Goal: Task Accomplishment & Management: Manage account settings

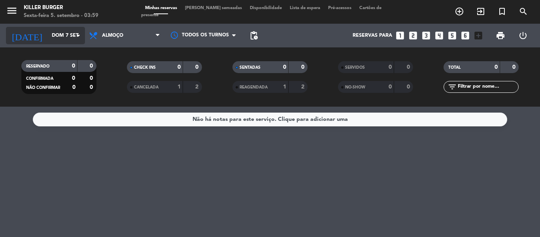
click at [64, 37] on input "Dom 7 set" at bounding box center [81, 35] width 67 height 13
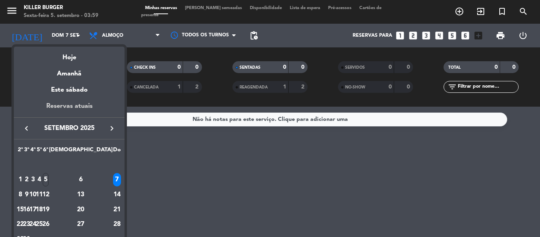
click at [55, 106] on div "Reservas atuais" at bounding box center [69, 109] width 111 height 16
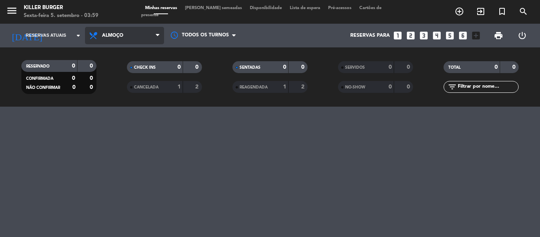
click at [132, 36] on span "Almoço" at bounding box center [124, 35] width 79 height 17
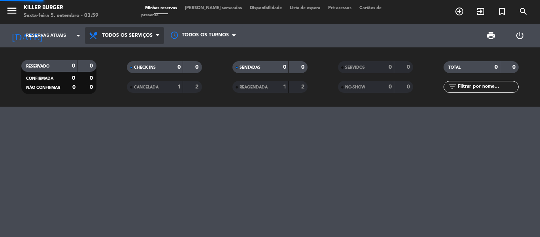
click at [126, 55] on div "menu Killer Burger Sexta-feira 5. setembro - 03:59 Minhas reservas Mesas semead…" at bounding box center [270, 53] width 540 height 107
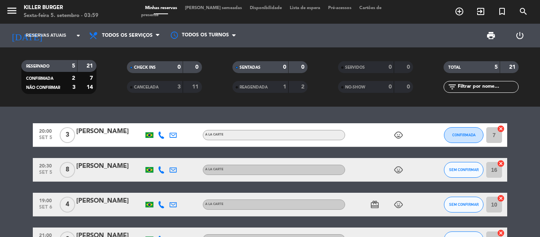
click at [298, 10] on span "Lista de espera" at bounding box center [305, 8] width 38 height 4
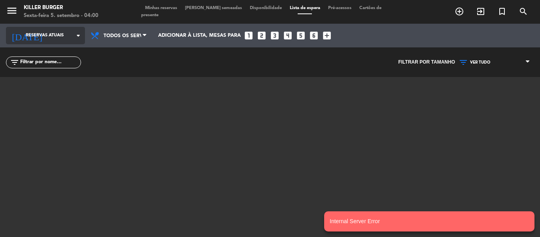
click at [33, 34] on span "Reservas atuais" at bounding box center [45, 35] width 38 height 7
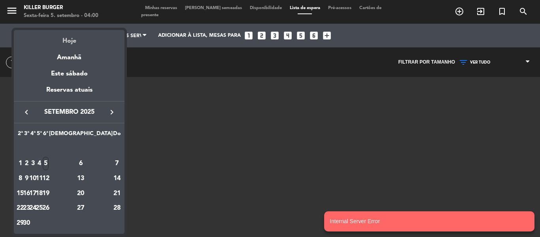
click at [68, 41] on div "Hoje" at bounding box center [69, 38] width 111 height 16
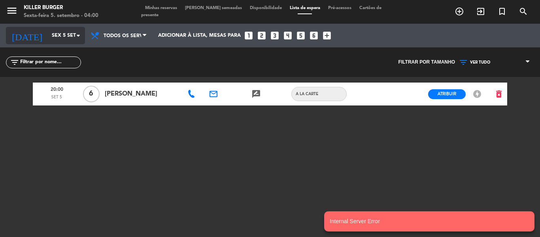
click at [57, 37] on input "Sex 5 set" at bounding box center [81, 35] width 67 height 13
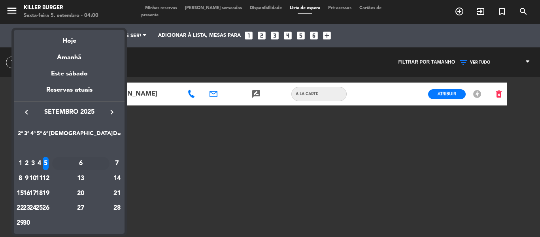
click at [98, 165] on div "6" at bounding box center [80, 163] width 57 height 13
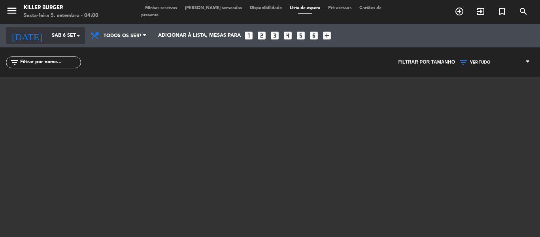
click at [51, 41] on input "Sáb 6 set" at bounding box center [81, 35] width 67 height 13
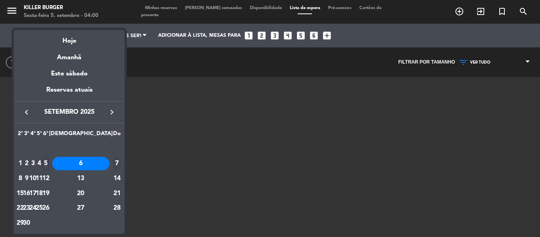
click at [113, 164] on div "7" at bounding box center [117, 163] width 8 height 13
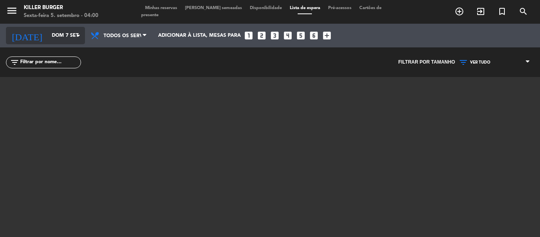
click at [48, 38] on input "Dom 7 set" at bounding box center [81, 35] width 67 height 13
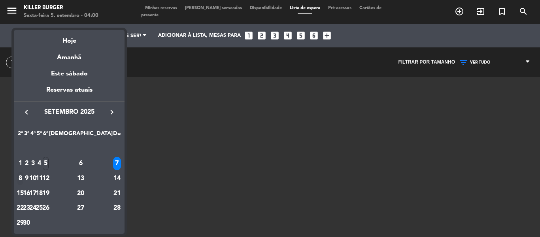
click at [23, 177] on div "8" at bounding box center [20, 178] width 6 height 13
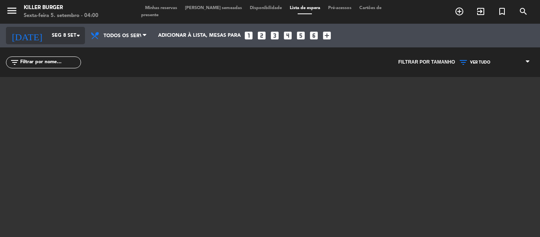
click at [48, 40] on input "Seg 8 set" at bounding box center [81, 35] width 67 height 13
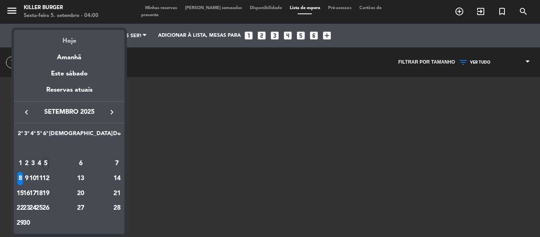
click at [75, 43] on div "Hoje" at bounding box center [69, 38] width 111 height 16
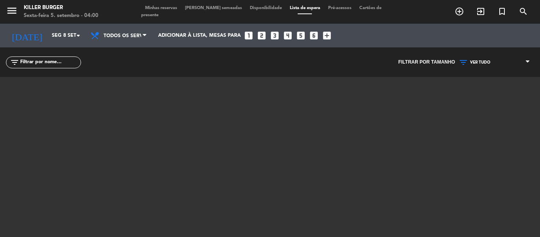
type input "Sex 5 set"
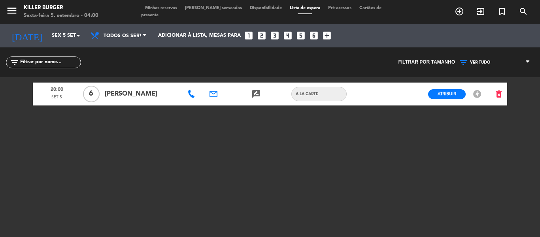
click at [155, 10] on span "Minhas reservas" at bounding box center [161, 8] width 40 height 4
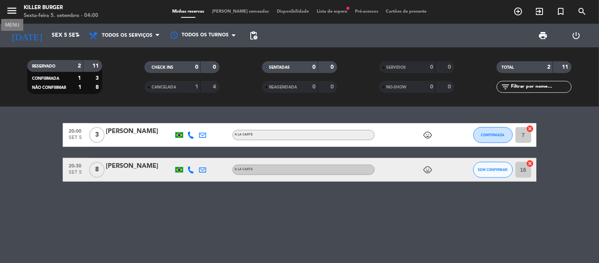
drag, startPoint x: 534, startPoint y: 0, endPoint x: 9, endPoint y: 12, distance: 524.5
click at [9, 12] on icon "menu" at bounding box center [12, 11] width 12 height 12
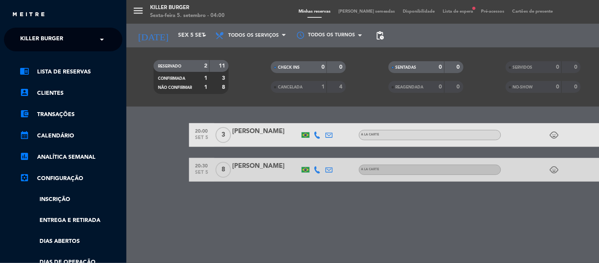
click at [55, 40] on span "Killer Burger" at bounding box center [41, 39] width 43 height 17
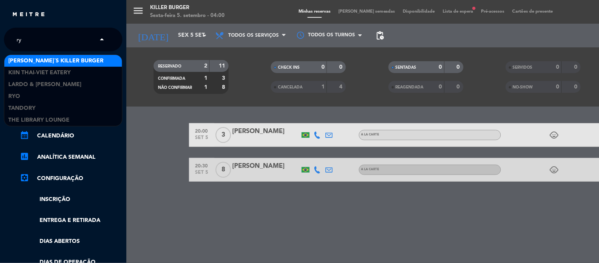
type input "ryo"
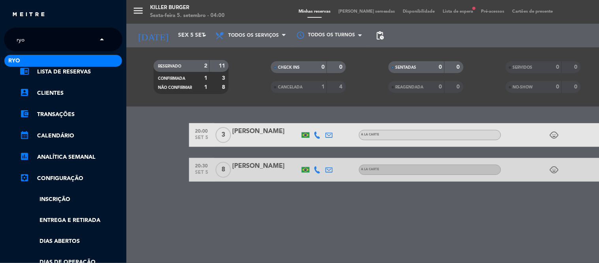
click at [38, 63] on div "Ryo" at bounding box center [63, 61] width 118 height 12
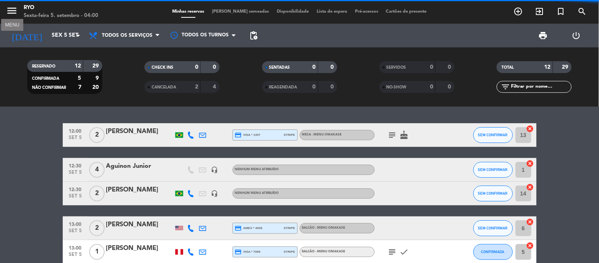
click at [12, 13] on icon "menu" at bounding box center [12, 11] width 12 height 12
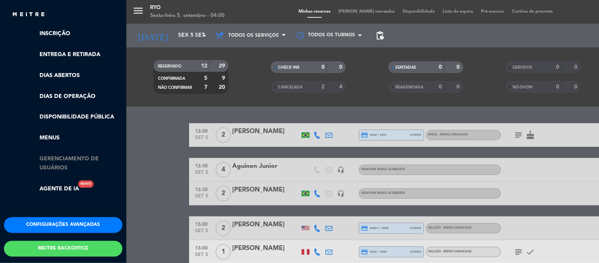
scroll to position [197, 0]
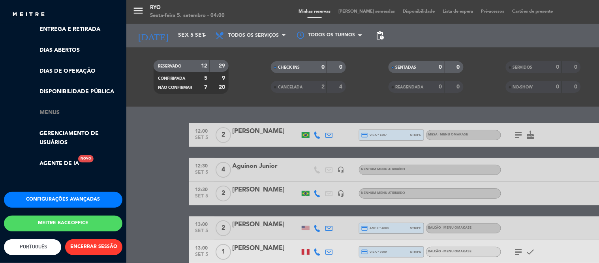
click at [57, 109] on link "Menus" at bounding box center [71, 112] width 103 height 9
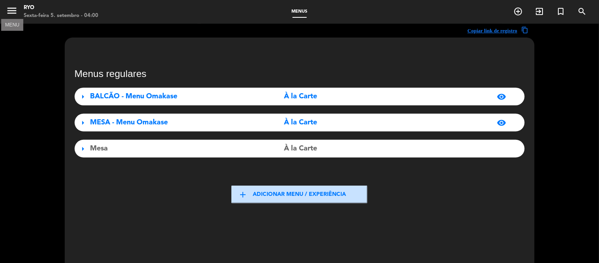
click at [6, 10] on icon "menu" at bounding box center [12, 11] width 12 height 12
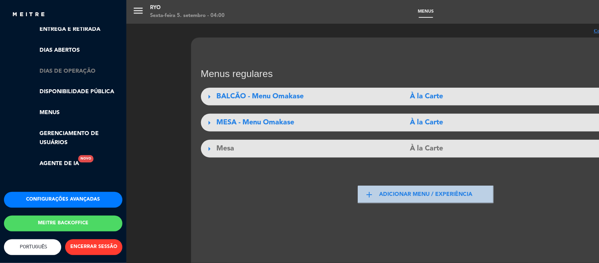
click at [62, 67] on link "Dias de Operação" at bounding box center [71, 71] width 103 height 9
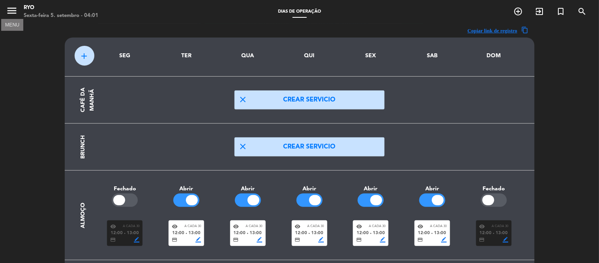
click at [12, 10] on icon "menu" at bounding box center [12, 11] width 12 height 12
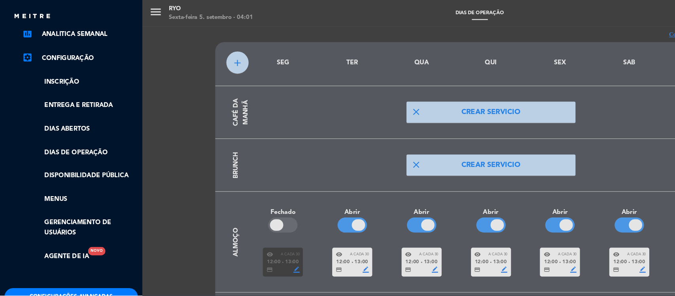
scroll to position [153, 0]
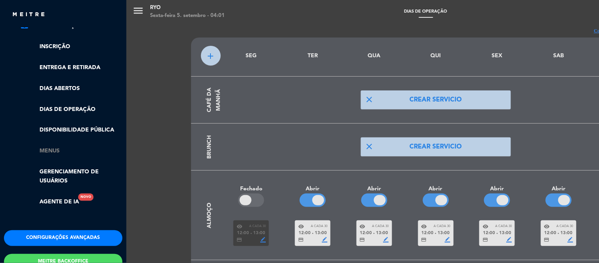
click at [49, 147] on link "Menus" at bounding box center [71, 151] width 103 height 9
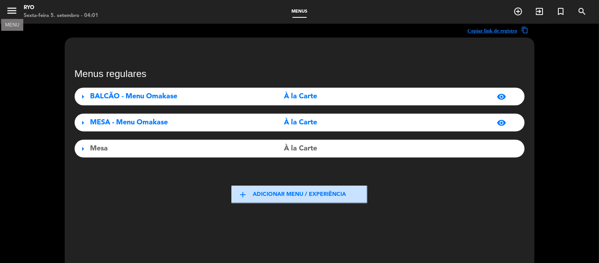
click at [9, 12] on icon "menu" at bounding box center [12, 11] width 12 height 12
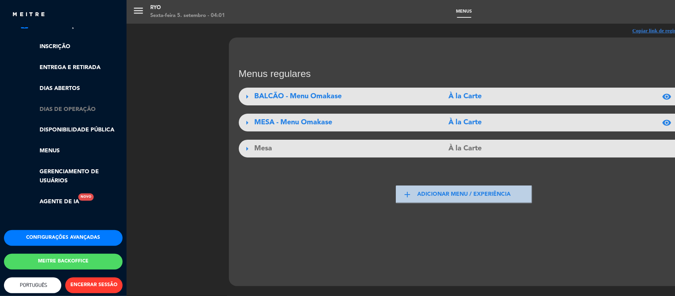
drag, startPoint x: 598, startPoint y: 0, endPoint x: 46, endPoint y: 110, distance: 562.9
click at [46, 110] on link "Dias de Operação" at bounding box center [71, 109] width 103 height 9
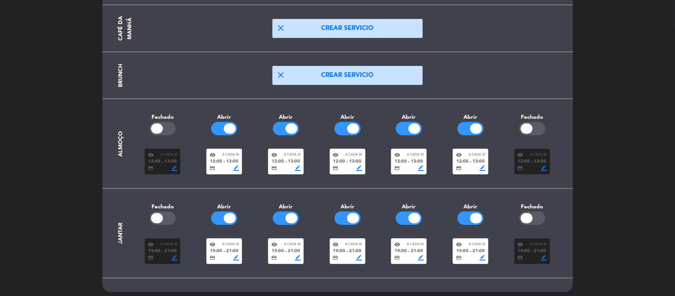
scroll to position [75, 0]
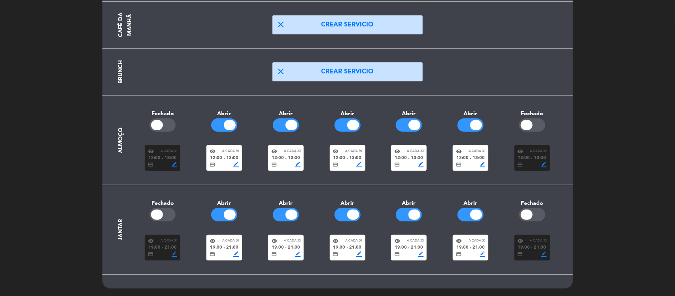
click at [234, 158] on span "13:00" at bounding box center [232, 158] width 12 height 7
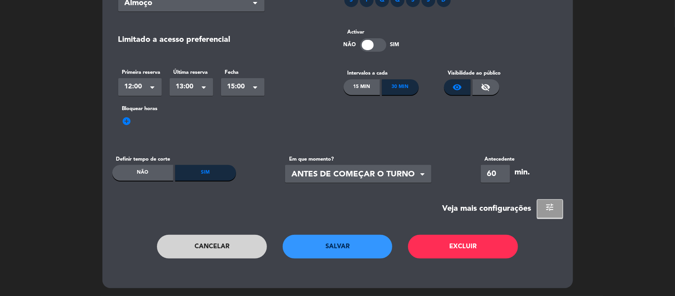
click at [202, 242] on button "Cancelar" at bounding box center [212, 247] width 110 height 24
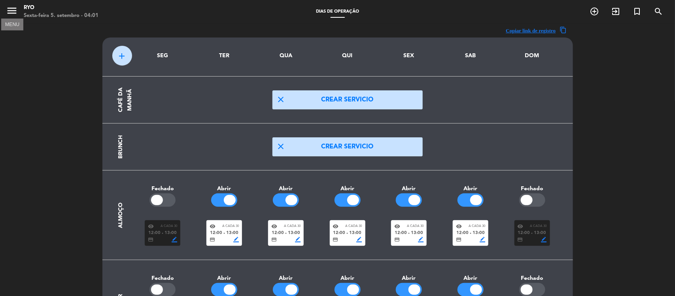
click at [11, 12] on icon "menu" at bounding box center [12, 11] width 12 height 12
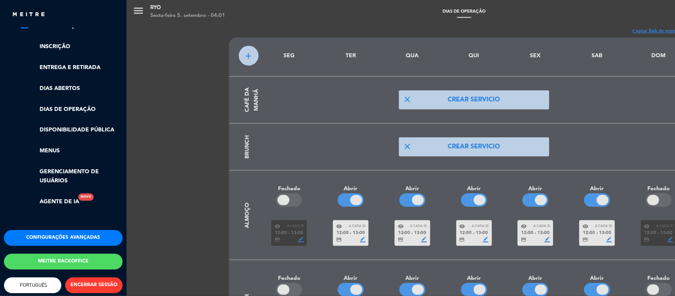
click at [9, 11] on div "close" at bounding box center [63, 12] width 126 height 24
click at [38, 151] on link "Menus" at bounding box center [71, 151] width 103 height 9
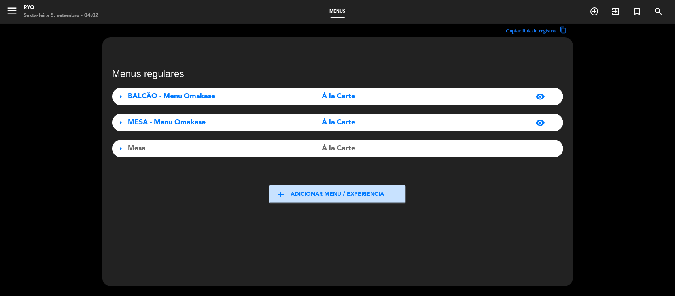
click at [117, 94] on span "arrow_right" at bounding box center [120, 96] width 9 height 9
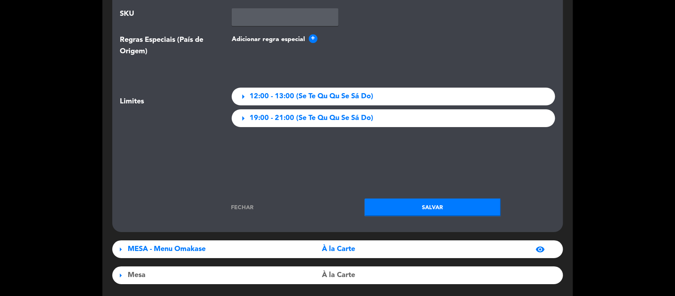
scroll to position [1235, 0]
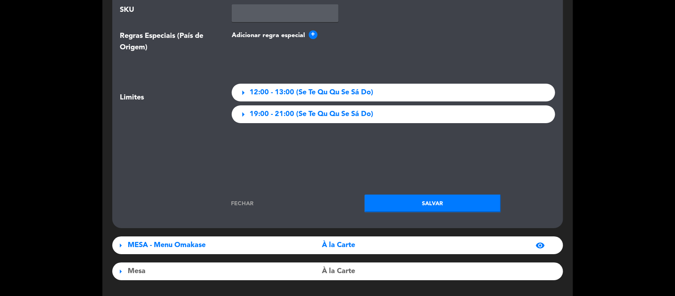
click at [242, 200] on link "Fechar" at bounding box center [242, 204] width 136 height 9
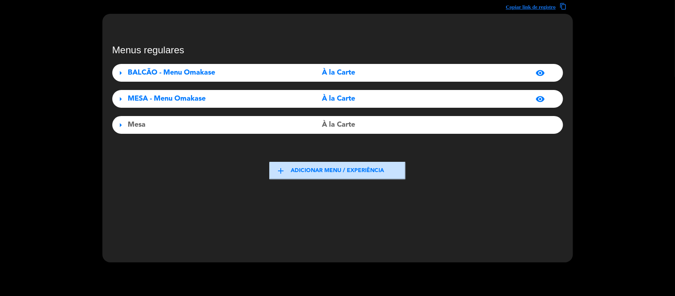
click at [119, 98] on span "arrow_right" at bounding box center [120, 98] width 9 height 9
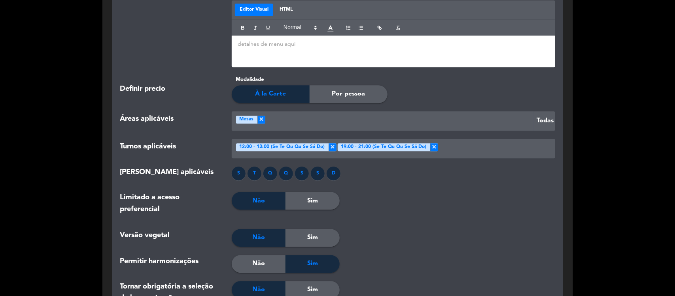
scroll to position [840, 0]
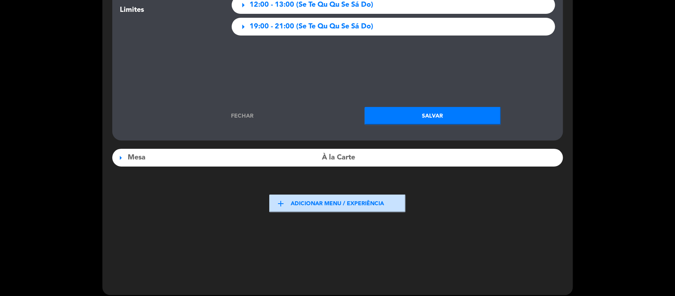
click at [234, 112] on link "Fechar" at bounding box center [242, 116] width 136 height 9
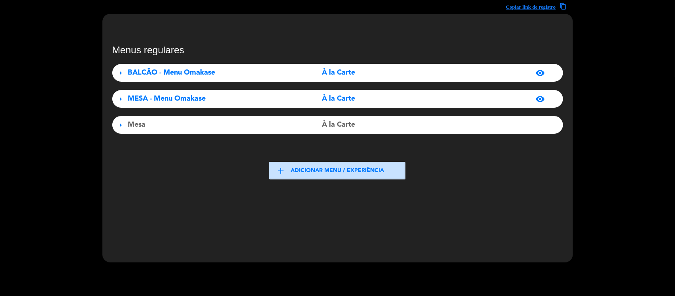
scroll to position [0, 0]
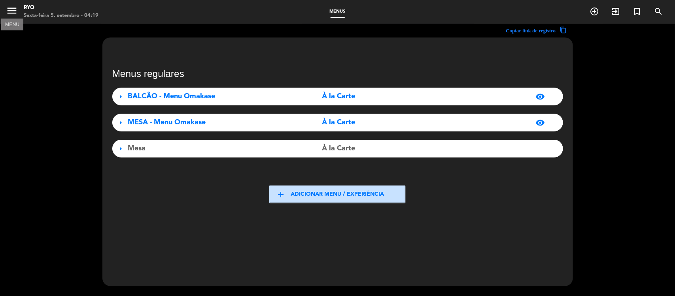
click at [13, 9] on icon "menu" at bounding box center [12, 11] width 12 height 12
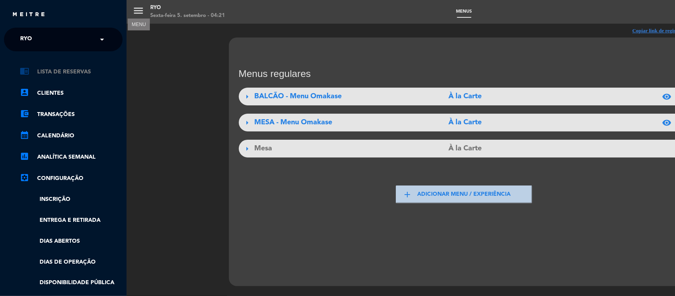
click at [67, 72] on link "chrome_reader_mode Lista de Reservas" at bounding box center [71, 71] width 103 height 9
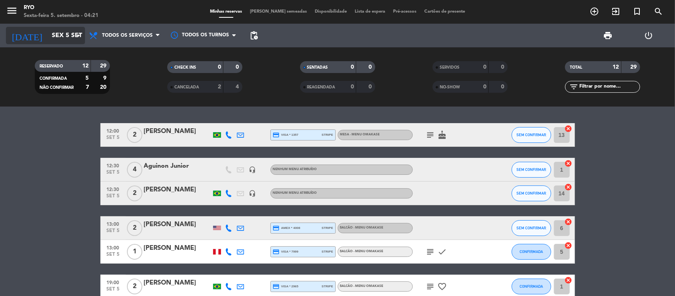
click at [49, 40] on input "Sex 5 set" at bounding box center [89, 35] width 83 height 15
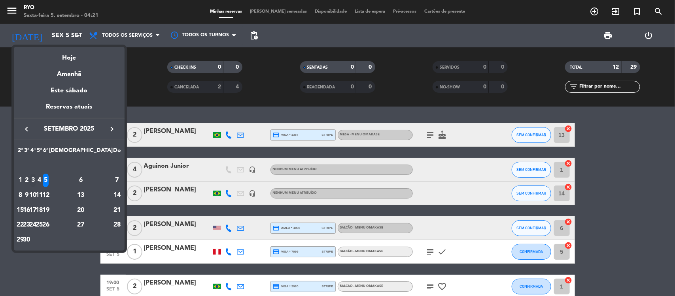
click at [36, 180] on div "3" at bounding box center [33, 180] width 6 height 13
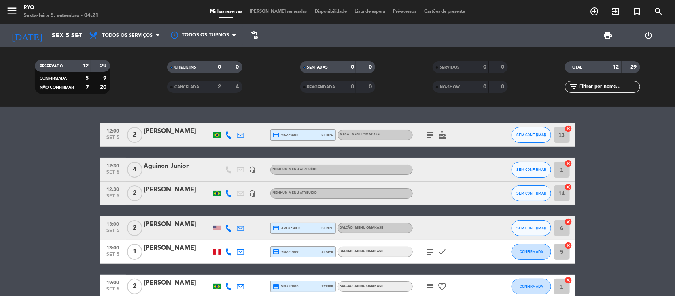
type input "Qua 3 set"
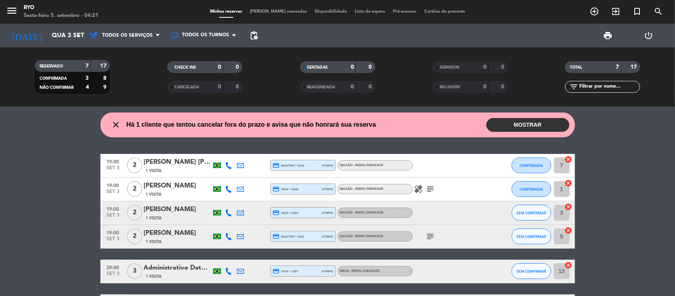
click at [601, 87] on input "text" at bounding box center [608, 87] width 61 height 9
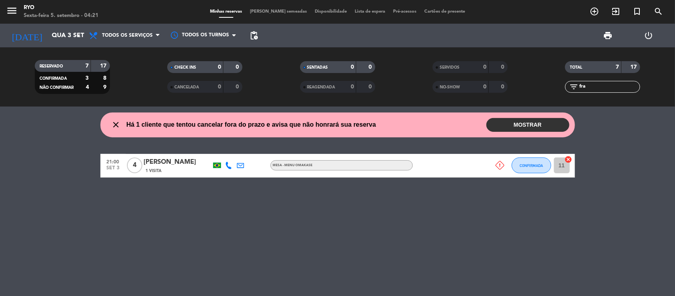
click at [177, 162] on div "[PERSON_NAME]" at bounding box center [177, 162] width 67 height 10
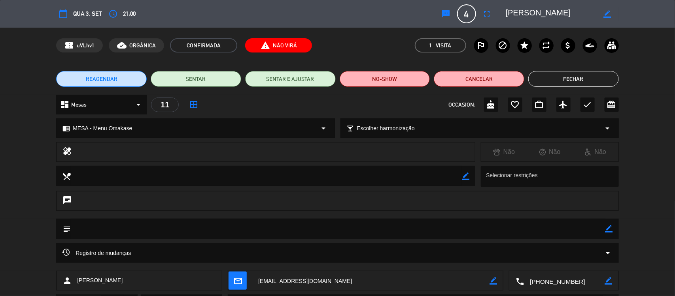
click at [558, 77] on button "Fechar" at bounding box center [573, 79] width 90 height 16
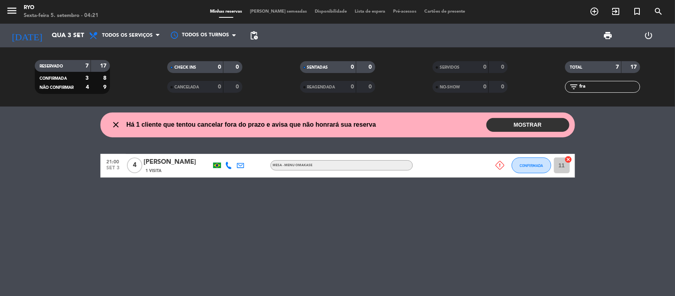
click at [243, 164] on icon at bounding box center [240, 165] width 7 height 7
click at [324, 153] on span "content_paste" at bounding box center [327, 152] width 6 height 6
click at [599, 88] on input "fra" at bounding box center [608, 87] width 61 height 9
type input "f"
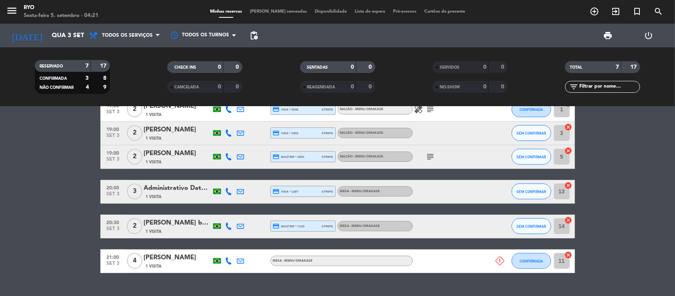
scroll to position [96, 0]
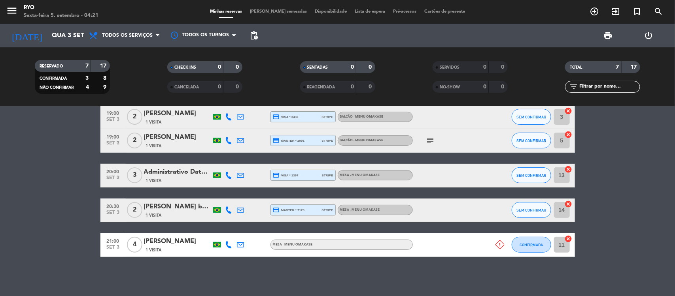
click at [109, 242] on span "21:00" at bounding box center [113, 240] width 20 height 9
click at [70, 218] on bookings-row "19:00 set 3 2 [PERSON_NAME] [PERSON_NAME] 1 Visita credit_card master * 4191 st…" at bounding box center [337, 157] width 675 height 199
click at [12, 8] on icon "menu" at bounding box center [12, 11] width 12 height 12
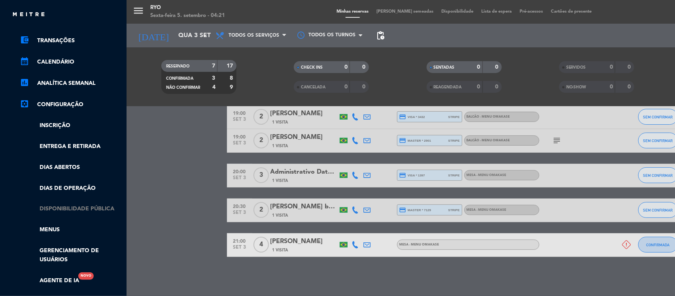
scroll to position [148, 0]
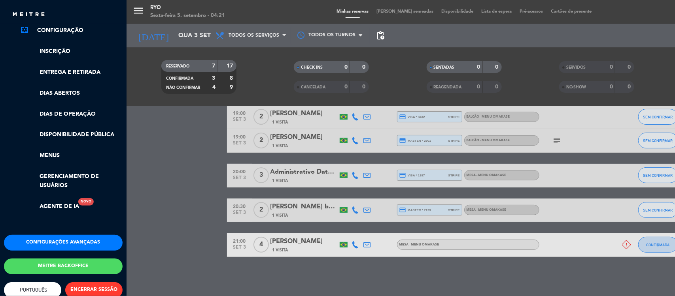
click at [51, 244] on button "Configurações avançadas" at bounding box center [63, 243] width 119 height 16
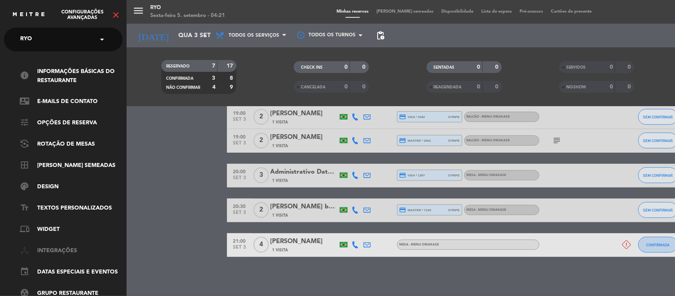
click at [52, 252] on link "device_hub Integrações" at bounding box center [71, 251] width 103 height 9
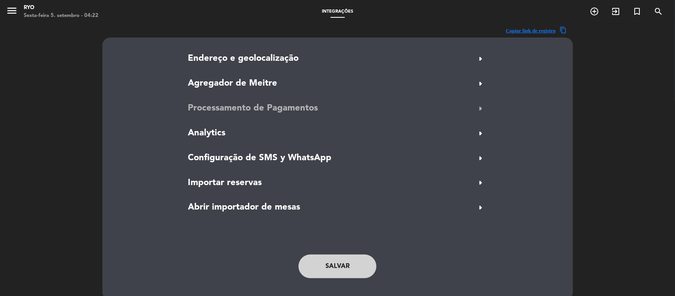
click at [482, 106] on span "arrow_right" at bounding box center [480, 108] width 13 height 13
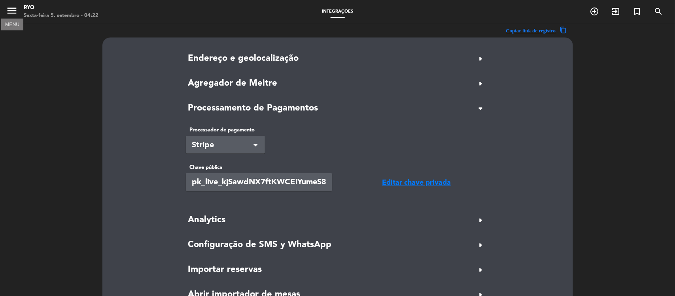
click at [10, 14] on icon "menu" at bounding box center [12, 11] width 12 height 12
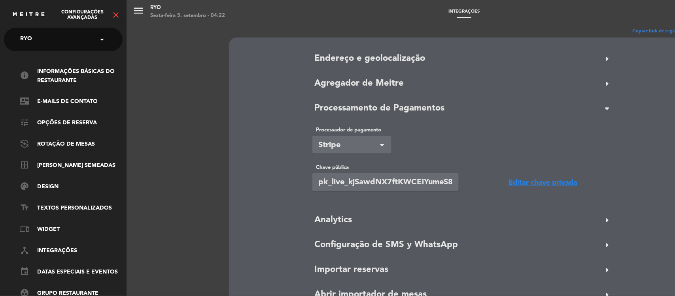
click at [115, 10] on icon "close" at bounding box center [115, 14] width 9 height 9
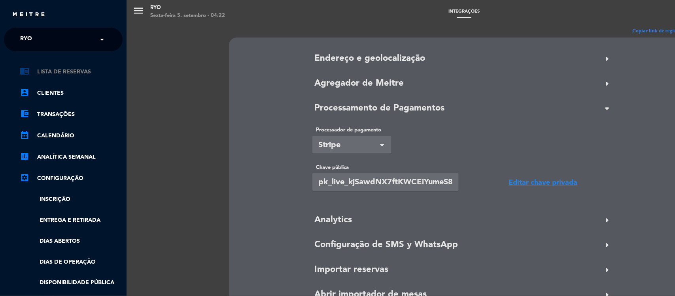
click at [64, 67] on link "chrome_reader_mode Lista de Reservas" at bounding box center [71, 71] width 103 height 9
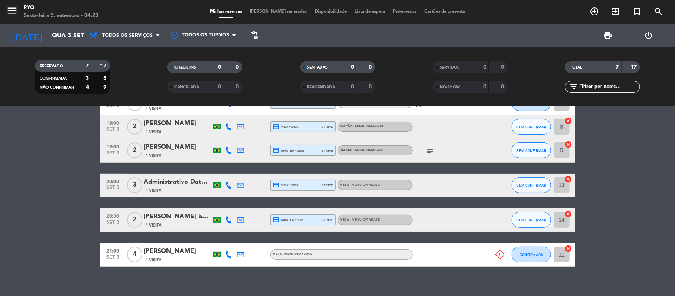
scroll to position [96, 0]
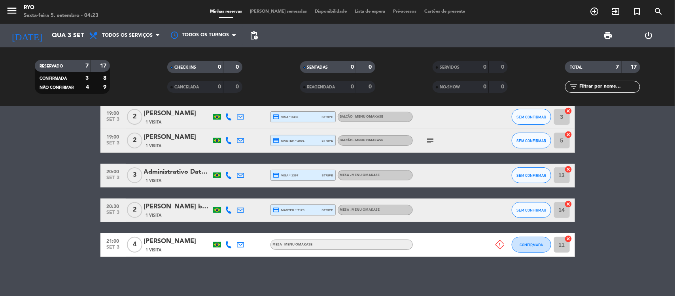
click at [239, 246] on icon at bounding box center [240, 244] width 7 height 7
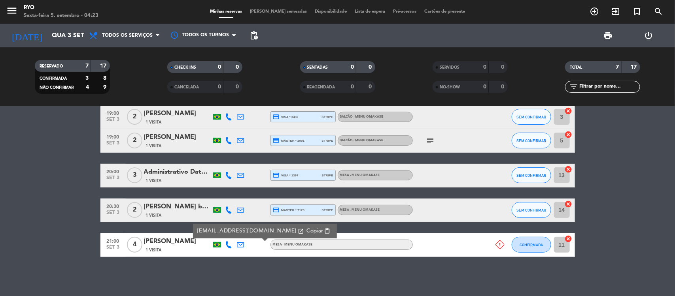
click at [213, 270] on div "close Há 1 cliente que tentou cancelar fora do prazo e avisa que não honrará su…" at bounding box center [337, 202] width 675 height 190
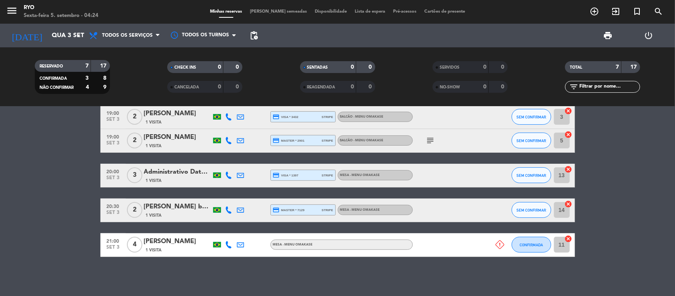
click at [239, 210] on icon at bounding box center [240, 210] width 7 height 7
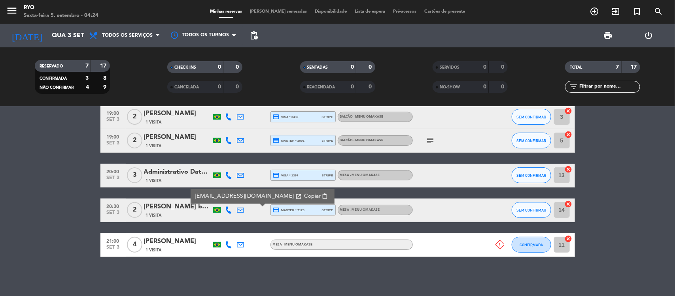
click at [322, 196] on span "content_paste" at bounding box center [325, 197] width 6 height 6
click at [113, 207] on span "20:30" at bounding box center [113, 206] width 20 height 9
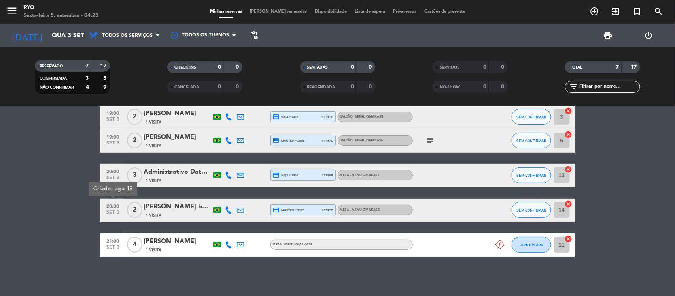
click at [111, 166] on div "20:00 set 3" at bounding box center [112, 175] width 25 height 23
click at [240, 175] on icon at bounding box center [240, 175] width 7 height 7
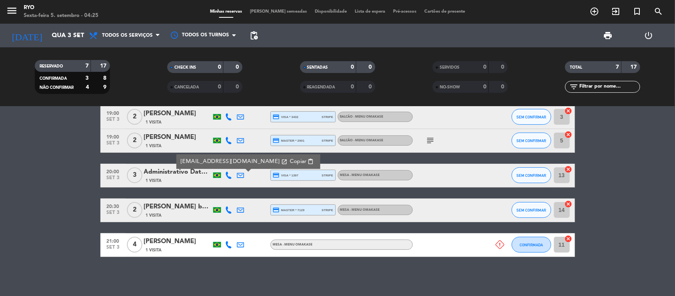
click at [307, 160] on span "content_paste" at bounding box center [310, 162] width 6 height 6
click at [113, 179] on span "set 3" at bounding box center [113, 179] width 20 height 9
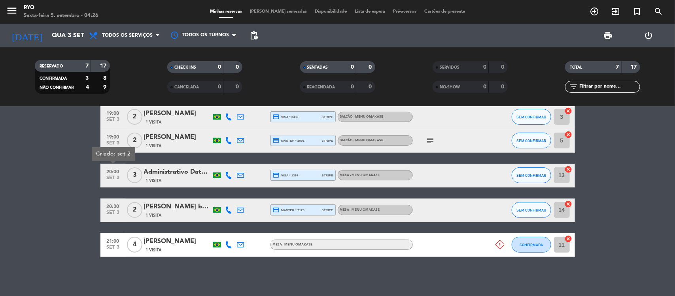
click at [240, 245] on icon at bounding box center [240, 244] width 7 height 7
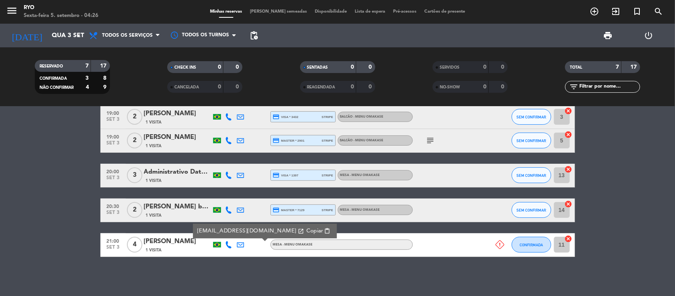
click at [324, 230] on span "content_paste" at bounding box center [327, 231] width 6 height 6
click at [12, 9] on icon "menu" at bounding box center [12, 11] width 12 height 12
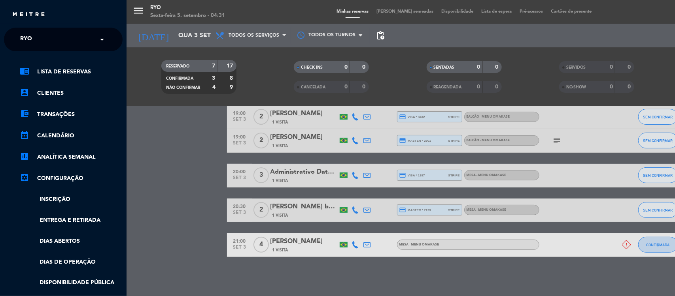
click at [40, 34] on div "× Ryo" at bounding box center [30, 39] width 27 height 17
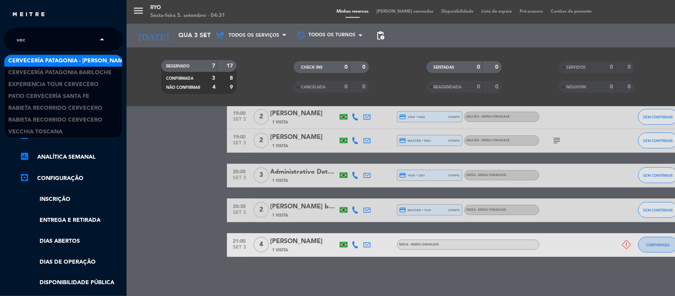
scroll to position [0, 0]
type input "vecc"
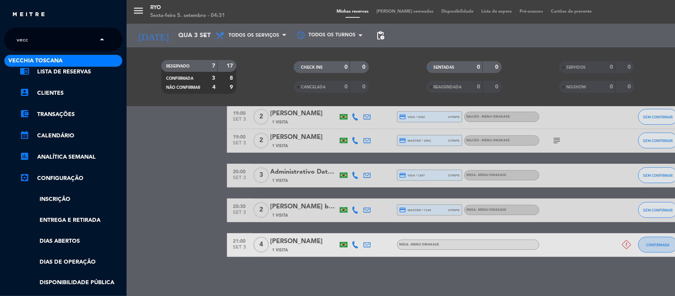
click at [32, 64] on span "Vecchia Toscana" at bounding box center [35, 61] width 54 height 9
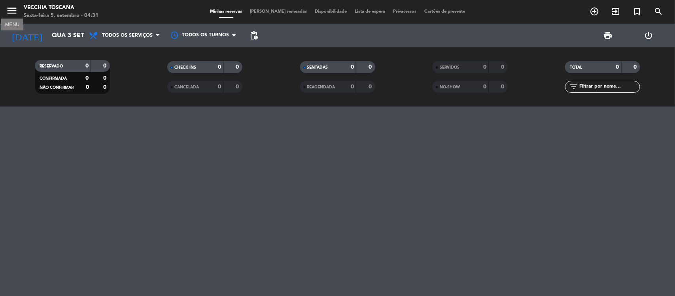
click at [13, 10] on icon "menu" at bounding box center [12, 11] width 12 height 12
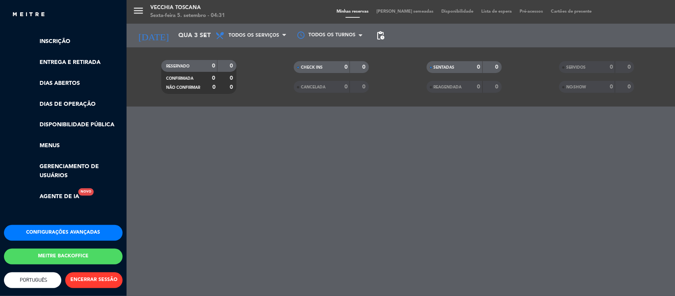
scroll to position [165, 0]
click at [41, 228] on button "Configurações avançadas" at bounding box center [63, 233] width 119 height 16
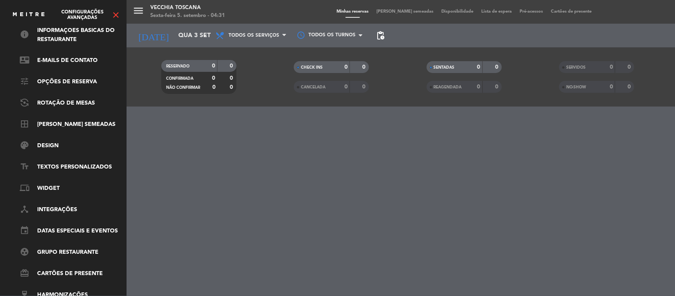
scroll to position [0, 0]
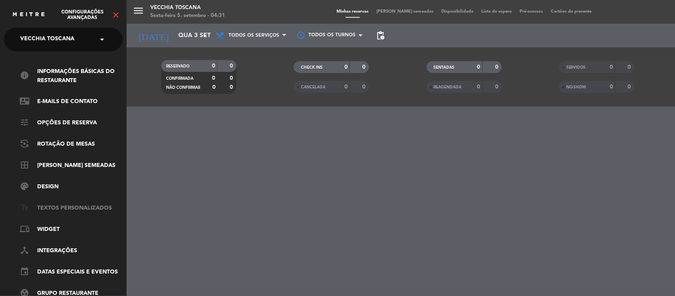
click at [55, 211] on link "text_fields Textos Personalizados" at bounding box center [71, 208] width 103 height 9
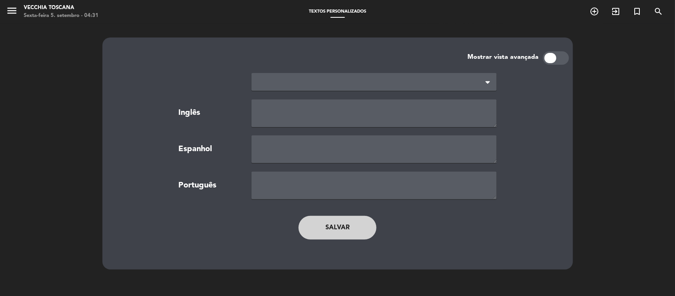
type textarea "TERMS AND CONDITIONS"
type textarea "TÉRMINOS Y CONDICIONES"
type textarea "TERMOS E CONDIÇÕES"
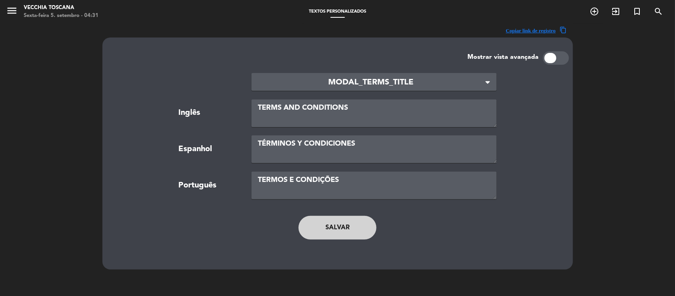
click at [388, 82] on span "MODAL_TERMS_TITLE" at bounding box center [371, 82] width 226 height 13
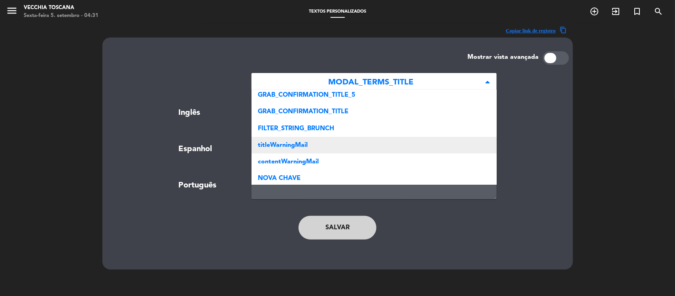
scroll to position [204, 0]
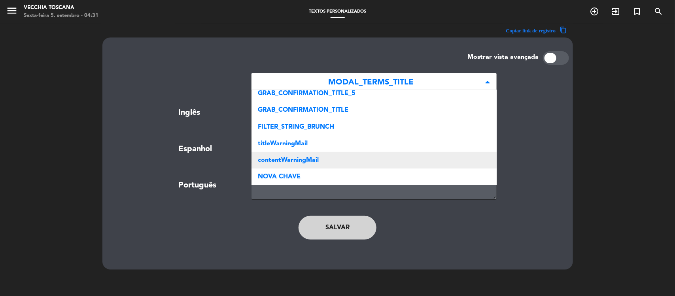
click at [332, 165] on div "contentWarningMail" at bounding box center [373, 160] width 245 height 17
type textarea "<p style="text-align: left;"><strong><span style="font-size:11pt;font-family:'H…"
type textarea "<p style="text-align: left;"><strong><span style="font-size:12pt;font-family:'H…"
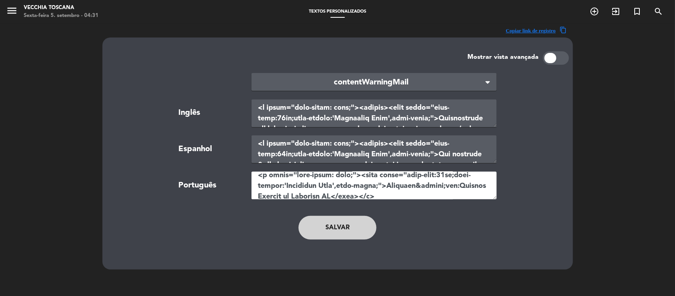
scroll to position [2188, 0]
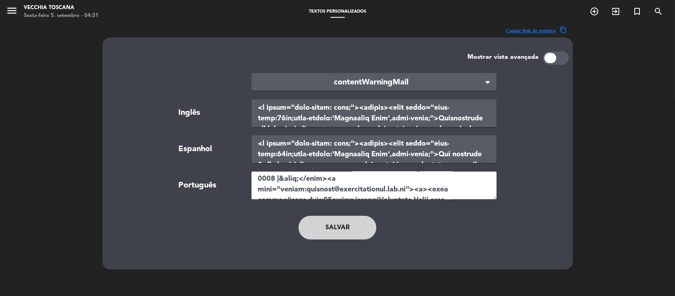
drag, startPoint x: 258, startPoint y: 178, endPoint x: 490, endPoint y: 259, distance: 246.3
click at [490, 259] on div "Mostrar vista avançada × contentWarningMail × Inglês Espanhol Português Salvar" at bounding box center [337, 154] width 470 height 232
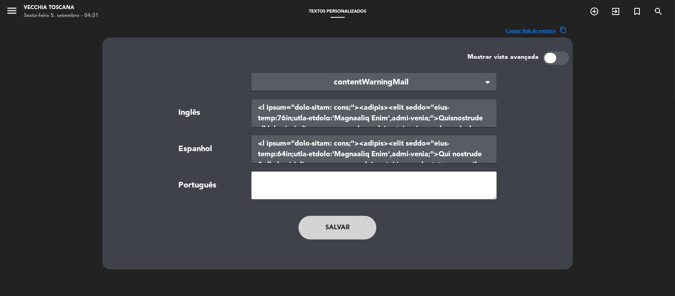
scroll to position [0, 0]
click at [274, 182] on textarea at bounding box center [373, 186] width 245 height 28
paste textarea "<p style="text-align: left;"><strong><span style="background-color:#ffffff;font…"
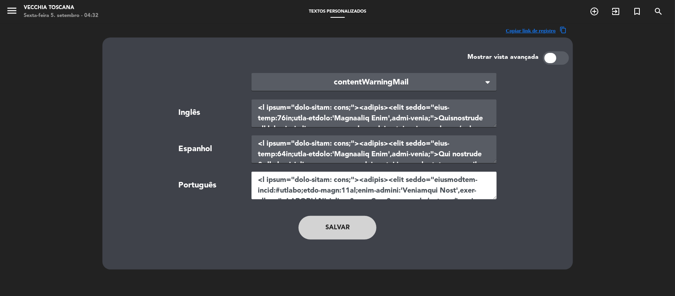
scroll to position [1768, 0]
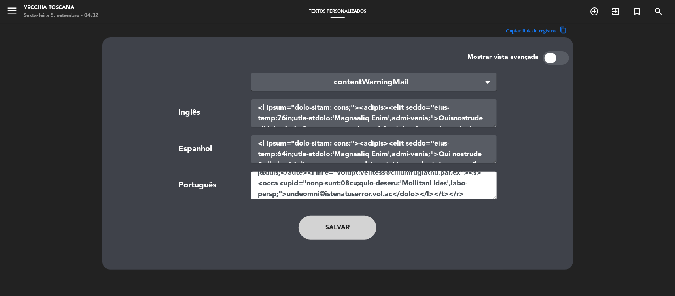
type textarea "<p style="text-align: left;"><strong><span style="background-color:#ffffff;font…"
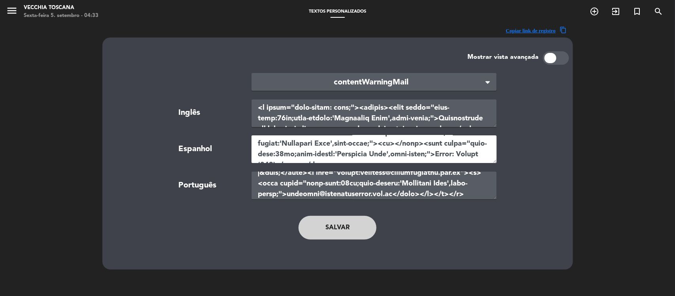
scroll to position [1526, 0]
drag, startPoint x: 253, startPoint y: 145, endPoint x: 534, endPoint y: 214, distance: 289.3
click at [534, 214] on main "× contentWarningMail × Inglês Espanhol Português Salvar" at bounding box center [337, 160] width 450 height 191
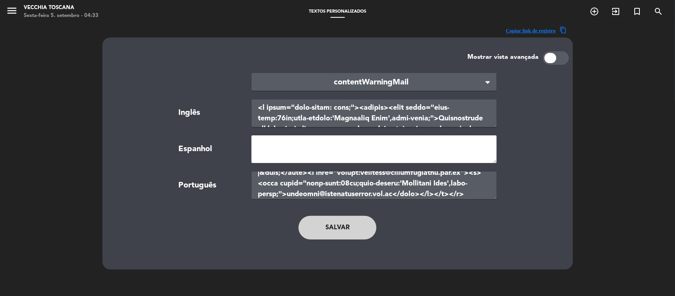
scroll to position [0, 0]
paste textarea "<p style="text-align: left;"><strong><span style="font-size:11pt;font-family:'H…"
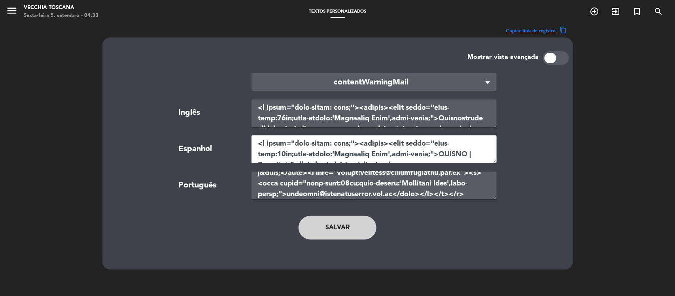
scroll to position [1789, 0]
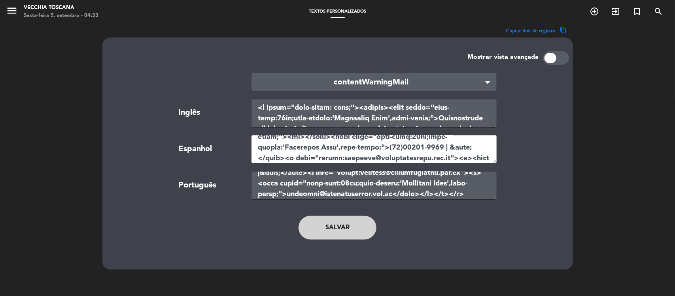
type textarea "<p style="text-align: left;"><strong><span style="font-size:11pt;font-family:'H…"
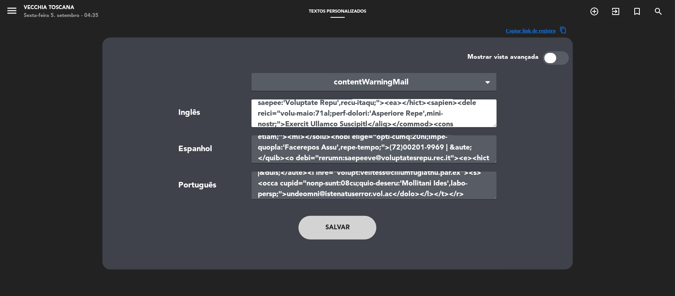
scroll to position [1526, 0]
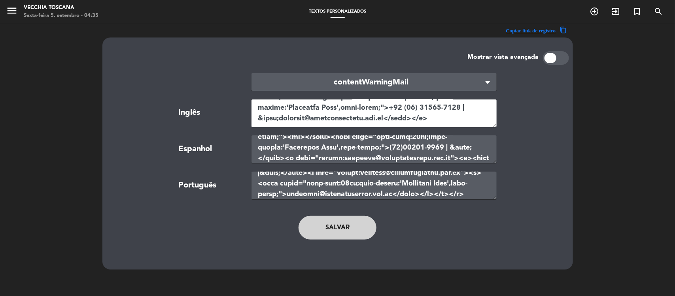
drag, startPoint x: 258, startPoint y: 111, endPoint x: 516, endPoint y: 179, distance: 267.0
click at [516, 179] on section "× contentWarningMail × Inglês Espanhol Português" at bounding box center [337, 136] width 428 height 126
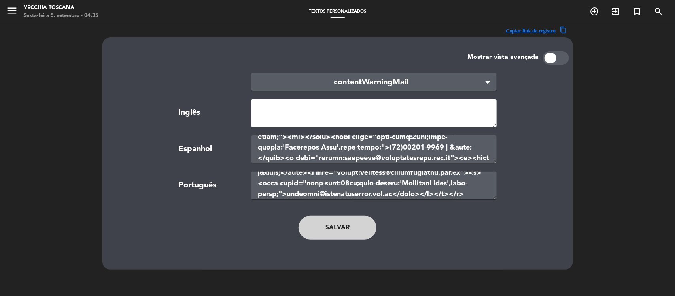
scroll to position [0, 0]
paste textarea "<p style="text-align: left;"><strong><span style="font-size:11pt;font-family:'H…"
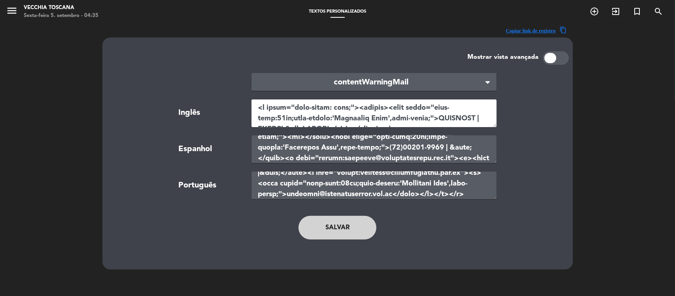
scroll to position [1842, 0]
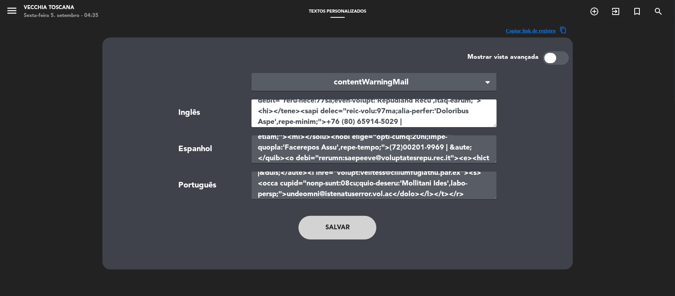
type textarea "<p style="text-align: left;"><strong><span style="font-size:11pt;font-family:'H…"
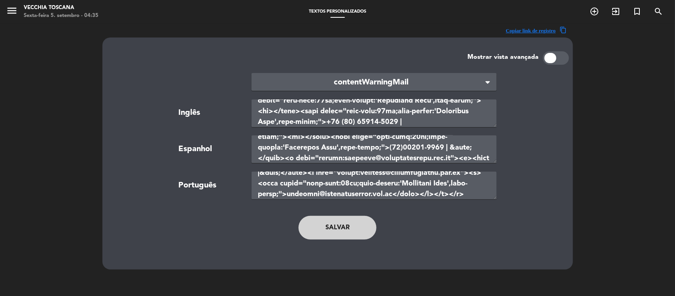
click at [350, 224] on button "Salvar" at bounding box center [337, 228] width 78 height 24
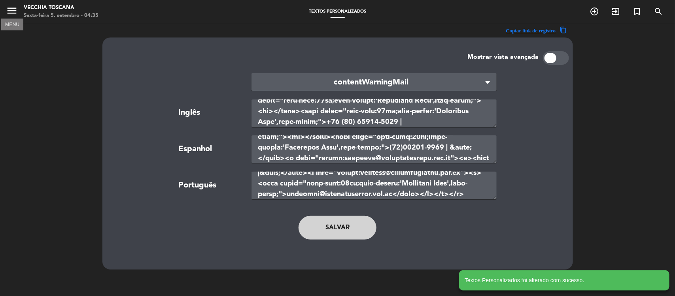
click at [12, 11] on icon "menu" at bounding box center [12, 11] width 12 height 12
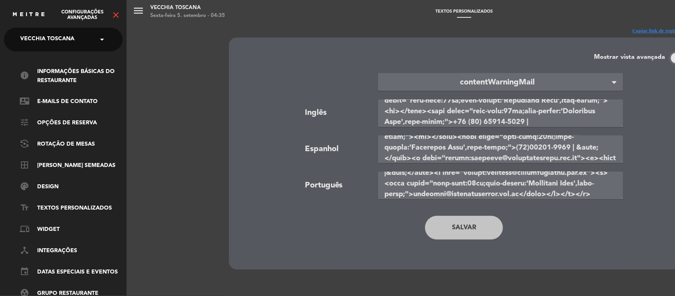
click at [117, 14] on icon "close" at bounding box center [115, 14] width 9 height 9
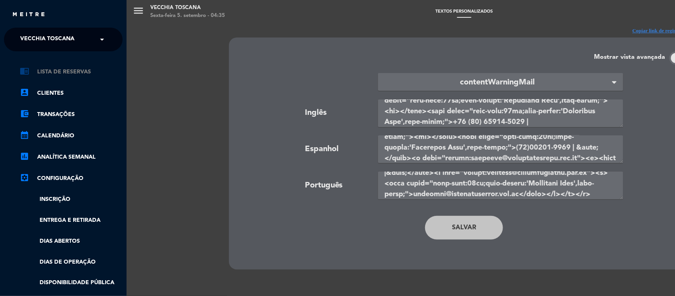
click at [79, 72] on link "chrome_reader_mode Lista de Reservas" at bounding box center [71, 71] width 103 height 9
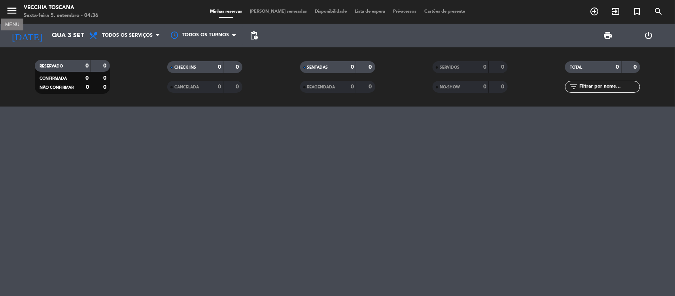
click at [9, 11] on icon "menu" at bounding box center [12, 11] width 12 height 12
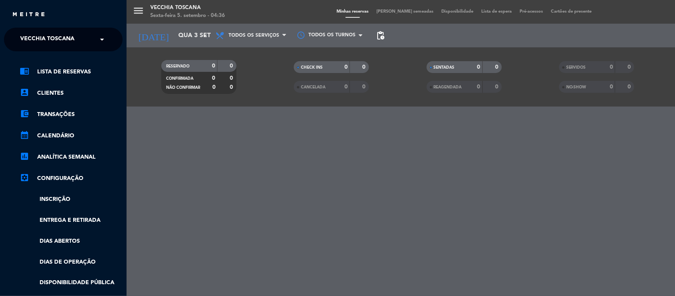
click at [40, 35] on span "Vecchia Toscana" at bounding box center [47, 39] width 54 height 17
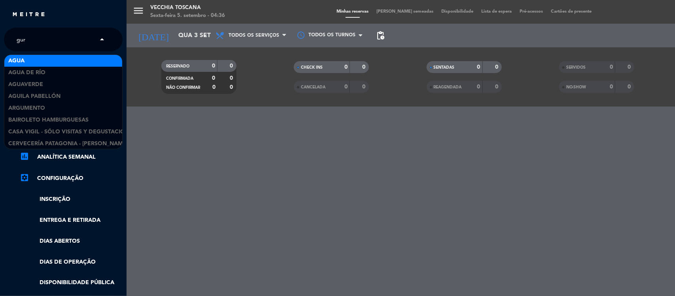
type input "guri"
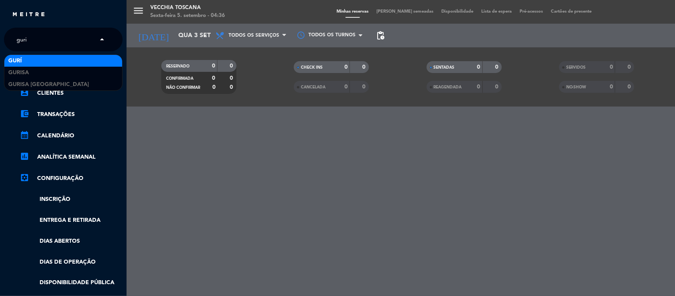
click at [15, 59] on span "Gurí" at bounding box center [14, 61] width 13 height 9
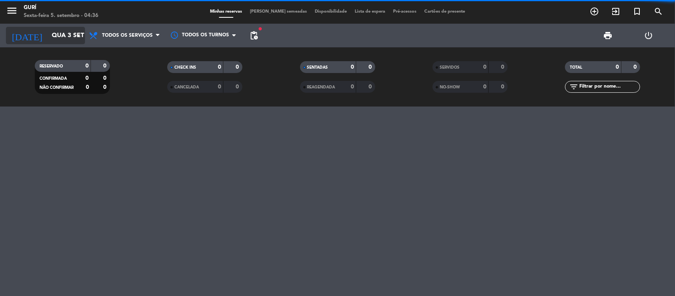
click at [48, 36] on input "Qua 3 set" at bounding box center [89, 35] width 83 height 15
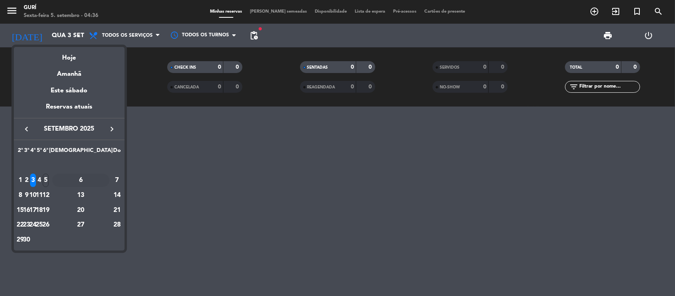
click at [99, 181] on div "6" at bounding box center [80, 180] width 57 height 13
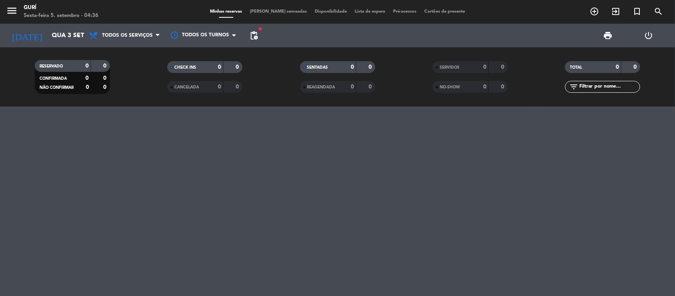
type input "Sáb 6 set"
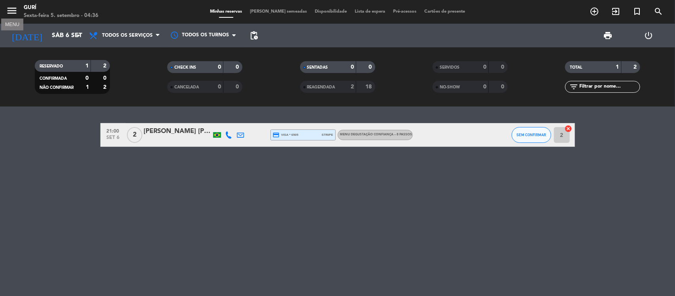
click at [12, 8] on icon "menu" at bounding box center [12, 11] width 12 height 12
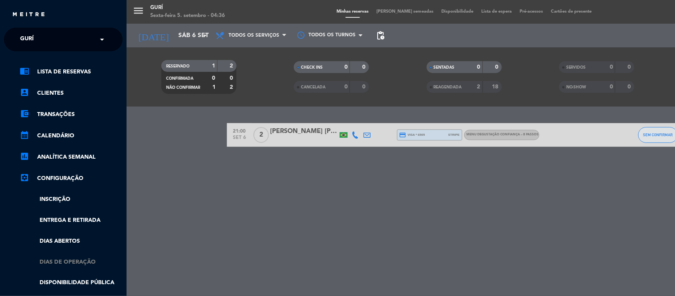
click at [66, 260] on link "Dias de Operação" at bounding box center [71, 262] width 103 height 9
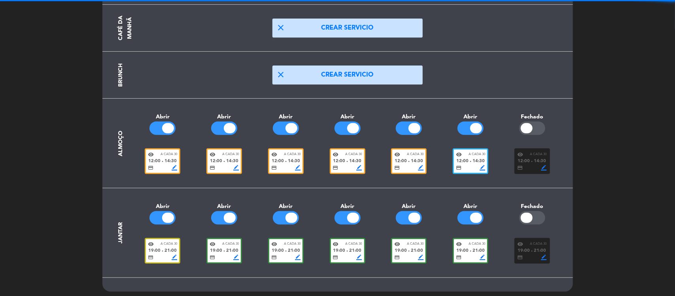
scroll to position [75, 0]
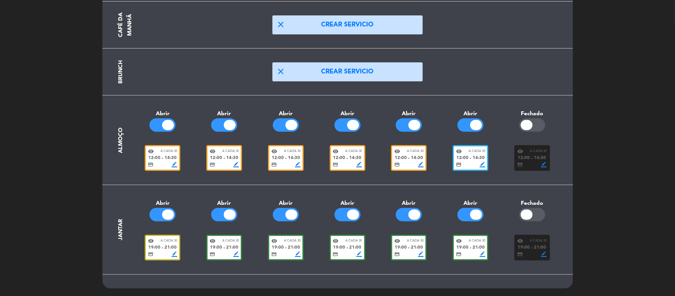
click at [360, 248] on span "21:00" at bounding box center [355, 248] width 12 height 7
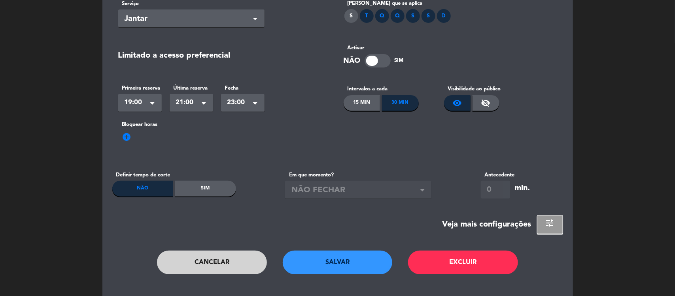
scroll to position [74, 0]
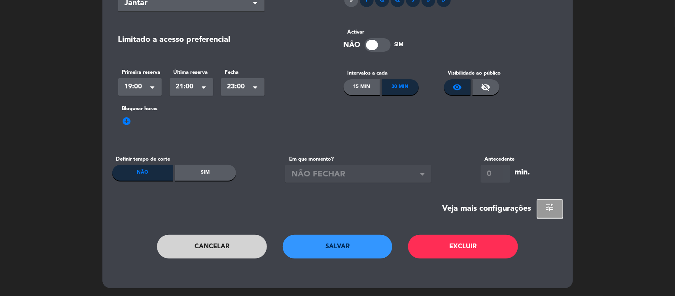
click at [206, 249] on button "Cancelar" at bounding box center [212, 247] width 110 height 24
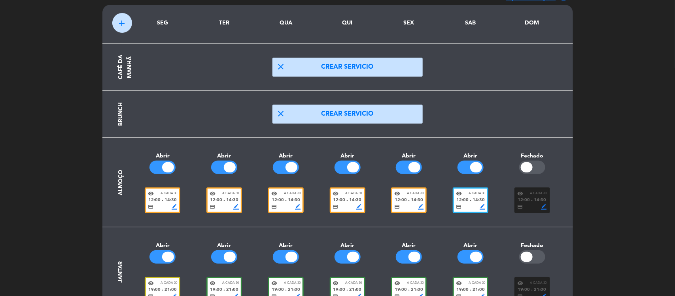
scroll to position [0, 0]
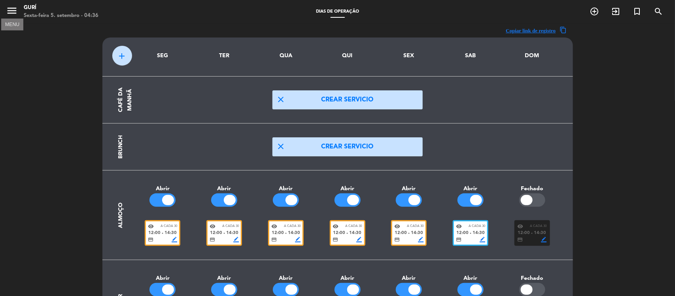
click at [10, 13] on icon "menu" at bounding box center [12, 11] width 12 height 12
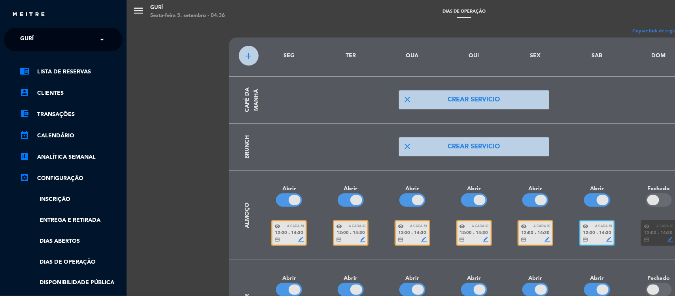
click at [36, 66] on div "chrome_reader_mode Lista de Reservas account_box Clientes account_balance_walle…" at bounding box center [63, 217] width 130 height 332
click at [40, 69] on link "chrome_reader_mode Lista de Reservas" at bounding box center [71, 71] width 103 height 9
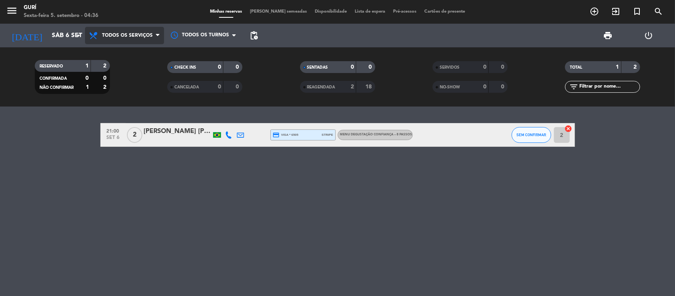
click at [129, 39] on span "Todos os serviços" at bounding box center [124, 35] width 79 height 17
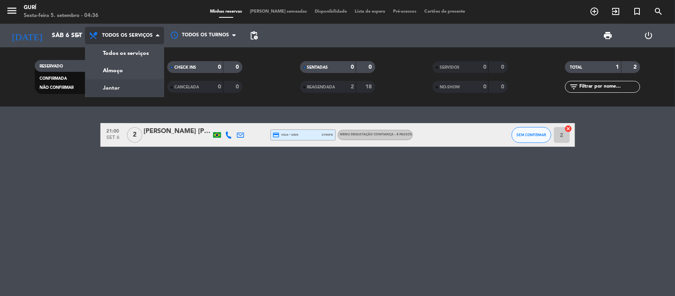
click at [121, 82] on div "menu Gurí Sexta-feira 5. setembro - 04:36 Minhas reservas Mesas semeadas Dispon…" at bounding box center [337, 53] width 675 height 107
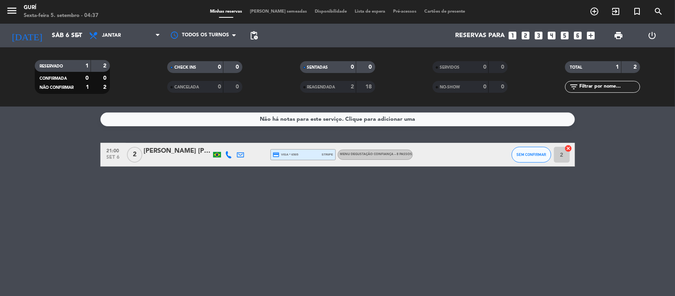
click at [331, 88] on span "REAGENDADA" at bounding box center [321, 87] width 28 height 4
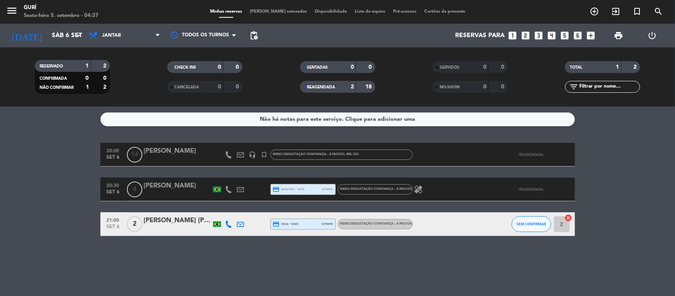
click at [169, 186] on div "[PERSON_NAME]" at bounding box center [177, 186] width 67 height 10
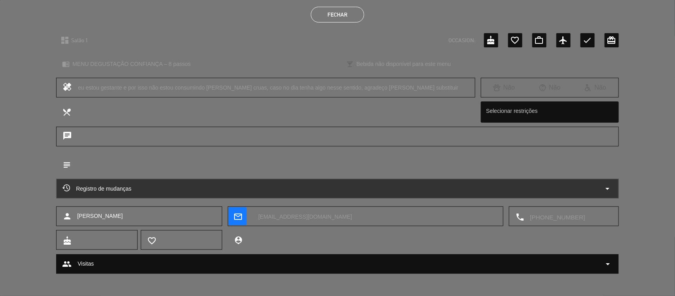
scroll to position [66, 0]
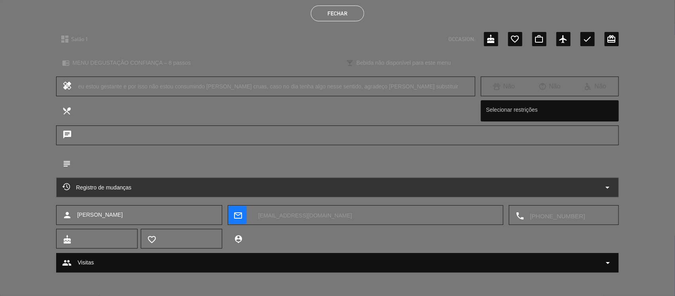
click at [256, 183] on div "Registro de mudanças arrow_drop_down" at bounding box center [337, 187] width 550 height 9
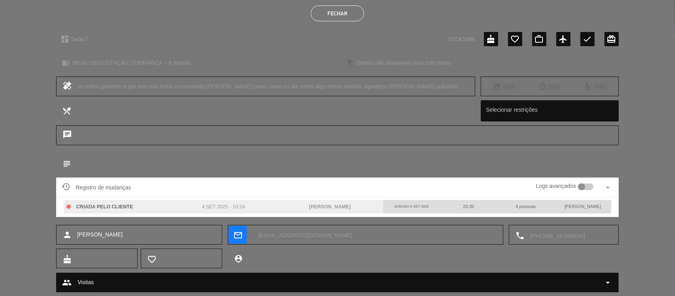
click at [585, 186] on div at bounding box center [585, 187] width 15 height 7
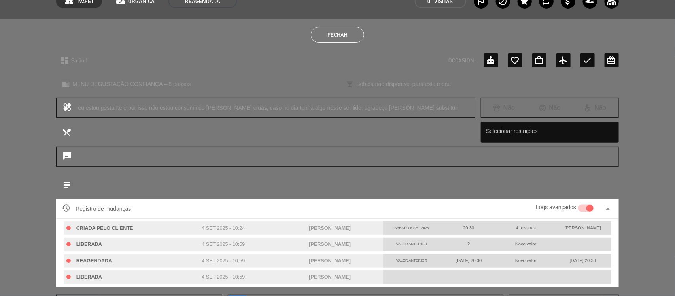
scroll to position [0, 0]
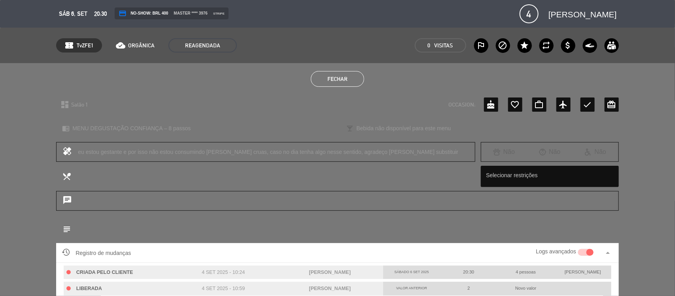
click at [345, 83] on button "Fechar" at bounding box center [337, 79] width 53 height 16
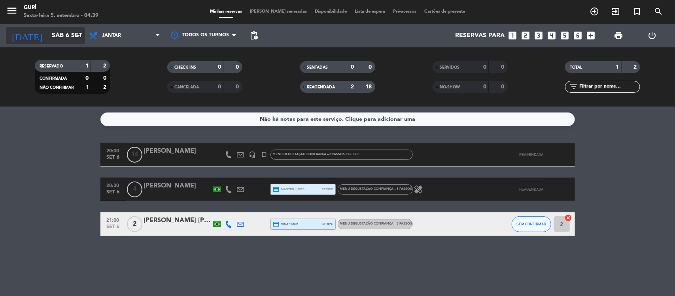
click at [48, 34] on input "Sáb 6 set" at bounding box center [89, 35] width 83 height 15
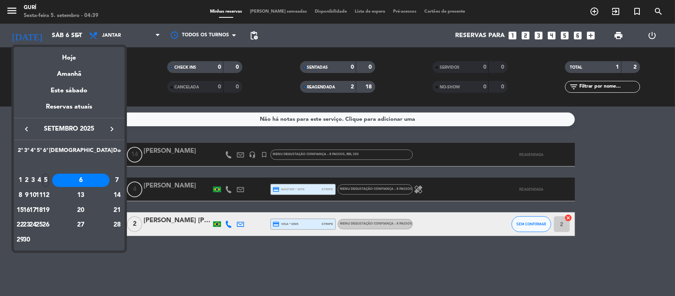
click at [111, 127] on icon "keyboard_arrow_right" at bounding box center [111, 128] width 9 height 9
click at [49, 180] on div "7" at bounding box center [46, 180] width 6 height 13
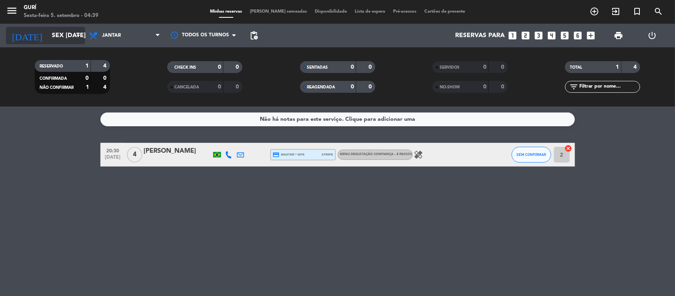
click at [48, 32] on input "Sex [DATE]" at bounding box center [89, 35] width 83 height 15
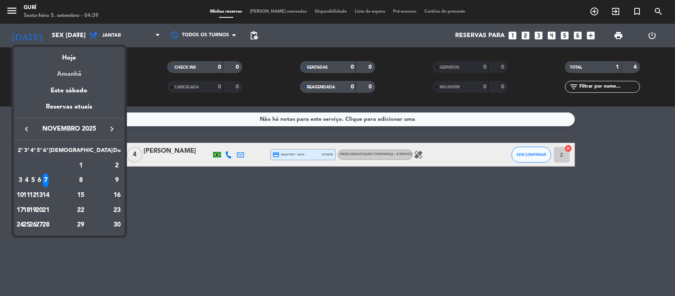
click at [60, 72] on div "Amanhã" at bounding box center [69, 71] width 111 height 16
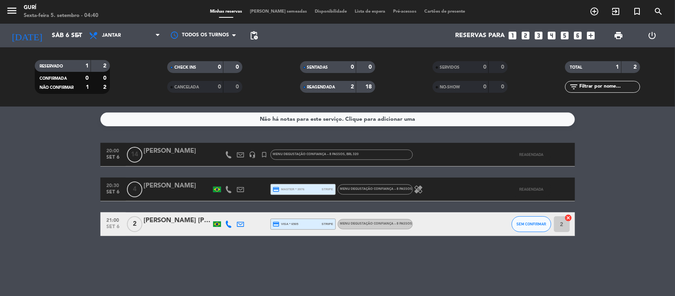
click at [184, 187] on div "[PERSON_NAME]" at bounding box center [177, 186] width 67 height 10
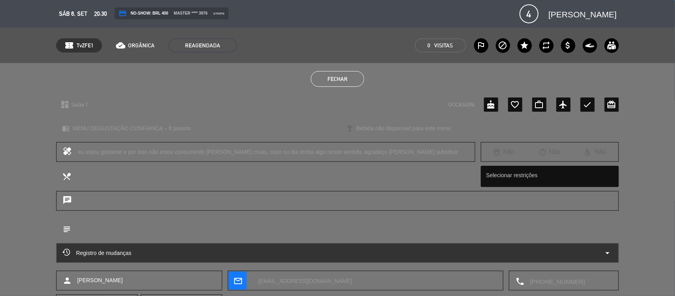
scroll to position [66, 0]
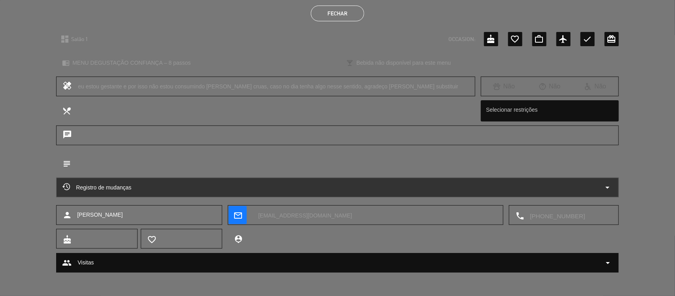
click at [300, 186] on div "Registro de mudanças arrow_drop_down" at bounding box center [337, 187] width 550 height 9
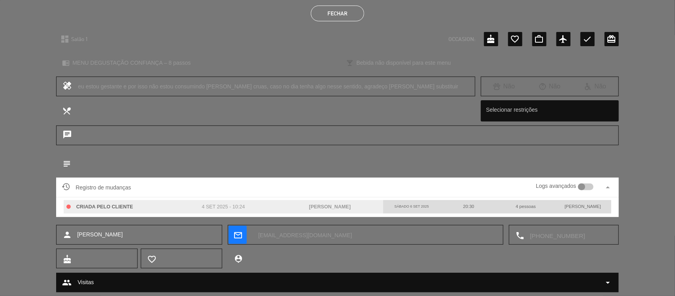
click at [589, 189] on div at bounding box center [585, 187] width 15 height 7
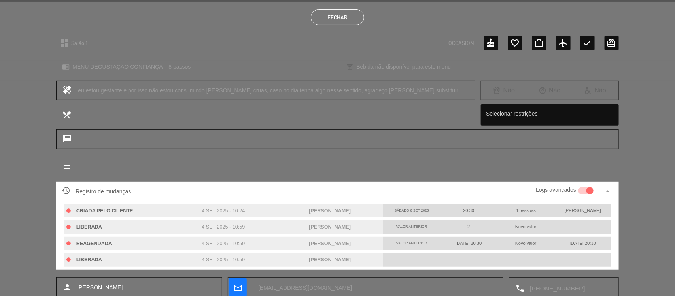
scroll to position [0, 0]
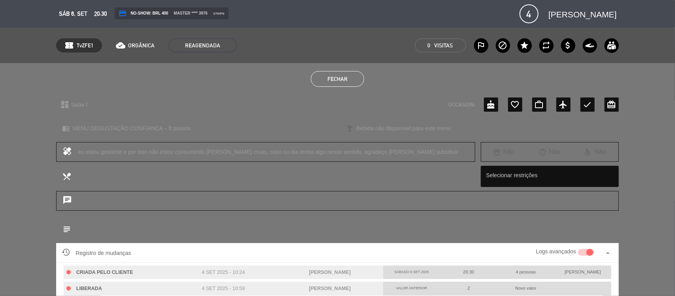
click at [343, 80] on button "Fechar" at bounding box center [337, 79] width 53 height 16
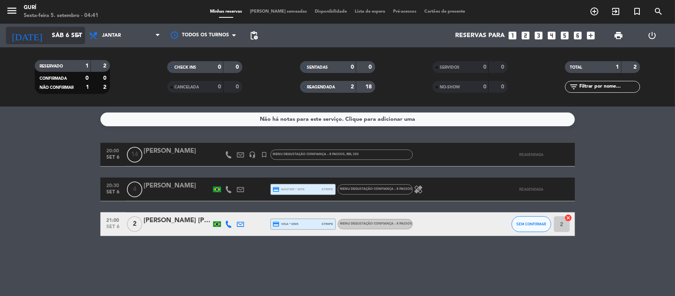
click at [55, 37] on input "Sáb 6 set" at bounding box center [89, 35] width 83 height 15
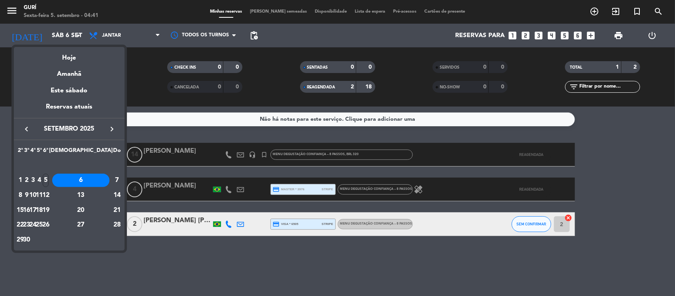
click at [111, 129] on icon "keyboard_arrow_right" at bounding box center [111, 128] width 9 height 9
click at [49, 177] on div "7" at bounding box center [46, 180] width 6 height 13
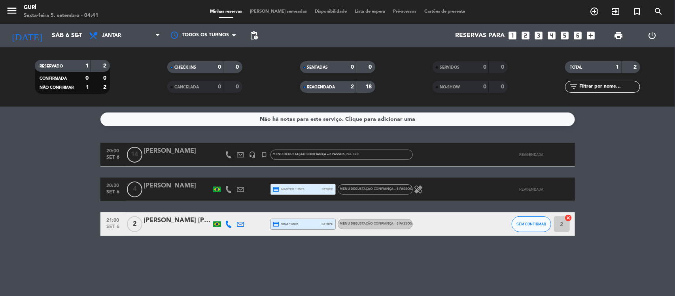
type input "Sex [DATE]"
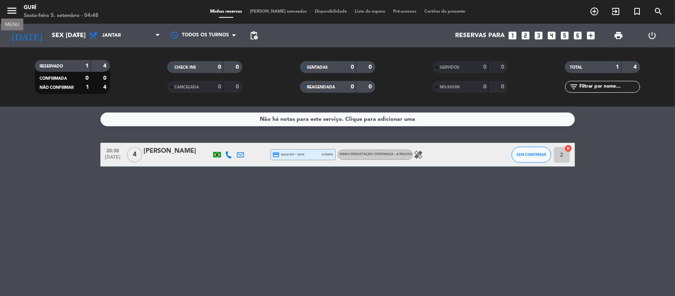
click at [11, 14] on icon "menu" at bounding box center [12, 11] width 12 height 12
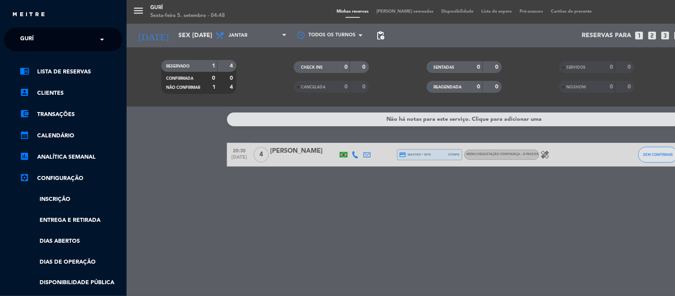
click at [38, 39] on div "× Gurí" at bounding box center [31, 39] width 28 height 17
type input "segre"
click at [24, 58] on span "Segreto" at bounding box center [21, 61] width 26 height 9
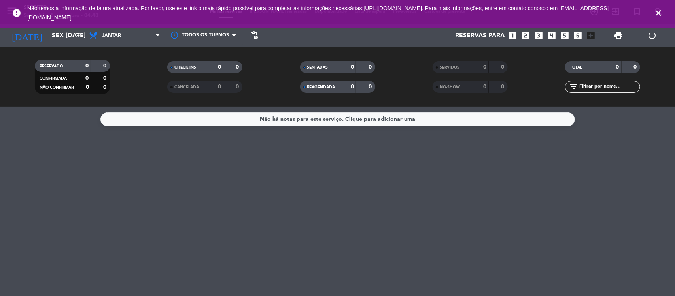
click at [658, 12] on icon "close" at bounding box center [657, 12] width 9 height 9
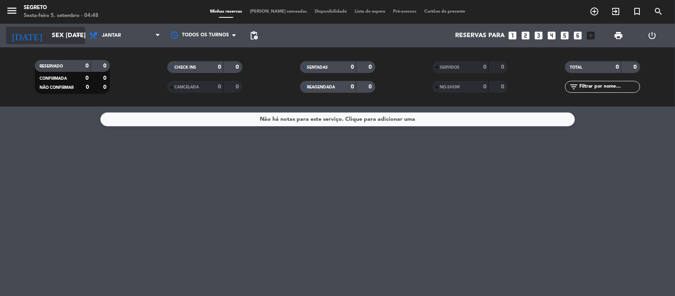
click at [54, 30] on input "Sex [DATE]" at bounding box center [89, 35] width 83 height 15
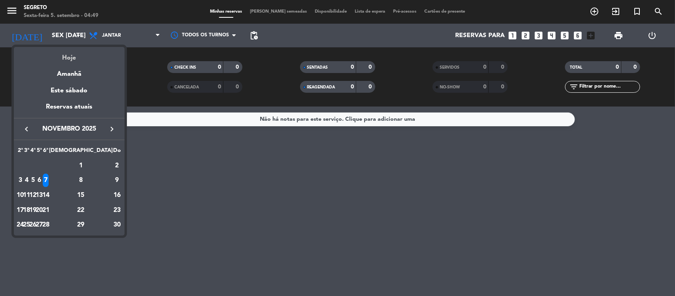
click at [62, 57] on div "Hoje" at bounding box center [69, 55] width 111 height 16
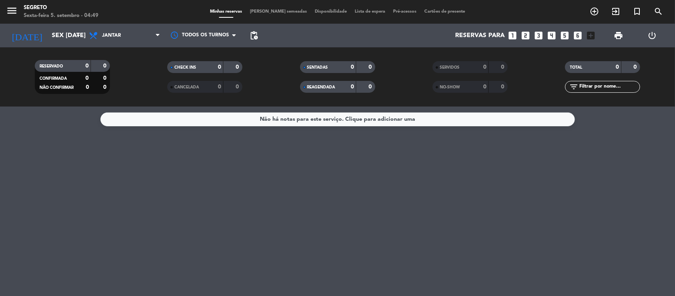
type input "Sex 5 set"
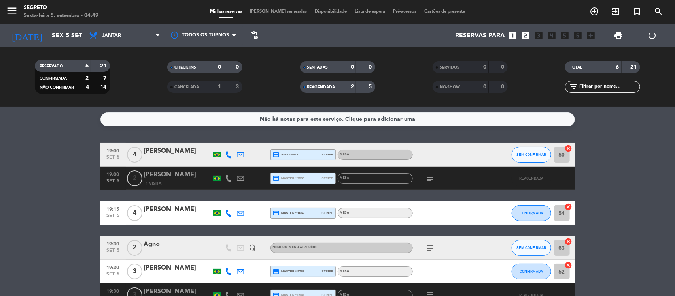
click at [322, 86] on span "REAGENDADA" at bounding box center [321, 87] width 28 height 4
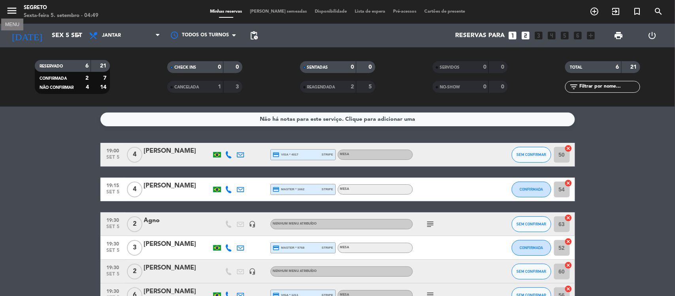
click at [12, 16] on icon "menu" at bounding box center [12, 11] width 12 height 12
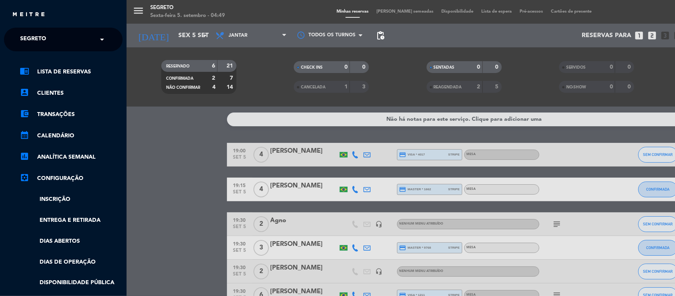
click at [31, 34] on span "Segreto" at bounding box center [33, 39] width 26 height 17
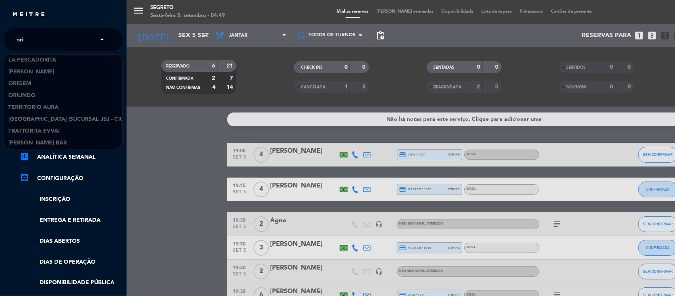
scroll to position [226, 0]
type input "orig"
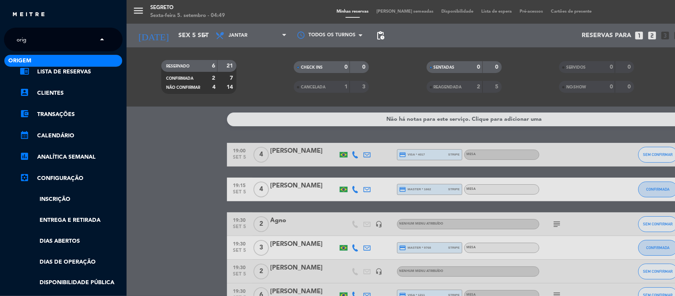
click at [25, 60] on span "Origem" at bounding box center [19, 61] width 23 height 9
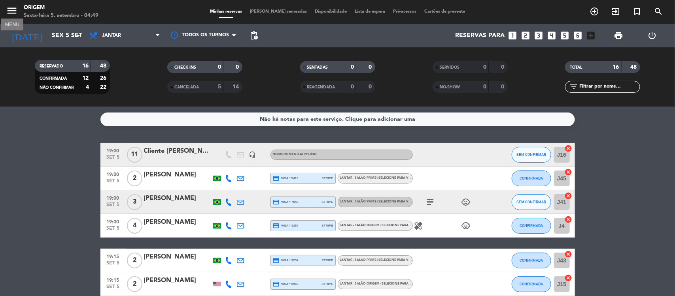
click at [16, 9] on icon "menu" at bounding box center [12, 11] width 12 height 12
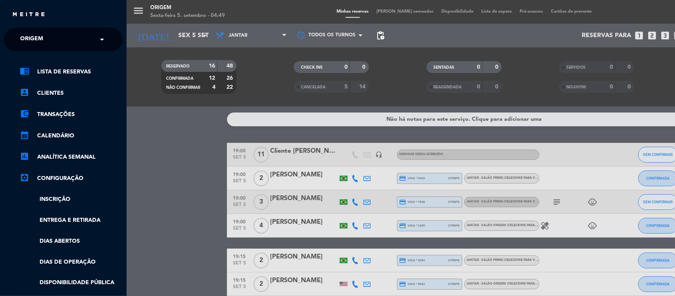
click at [32, 38] on span "Origem" at bounding box center [31, 39] width 23 height 17
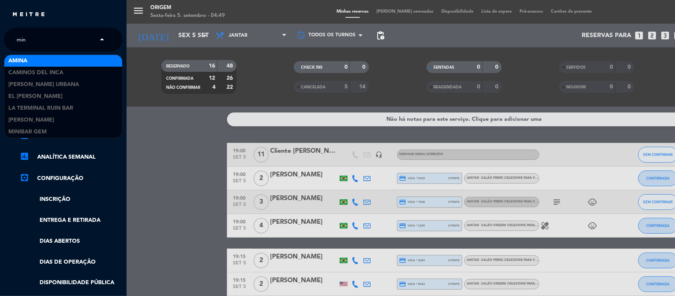
type input "mini"
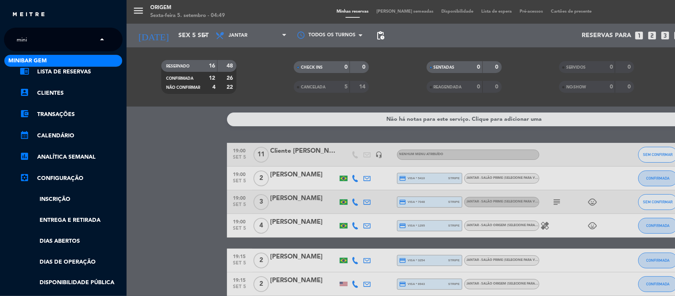
click at [31, 59] on span "MiniBar Gem" at bounding box center [27, 61] width 38 height 9
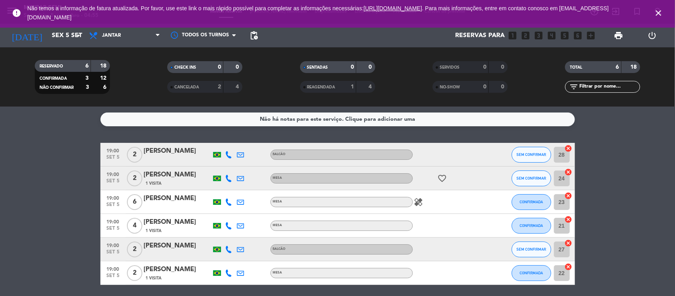
click at [655, 17] on icon "close" at bounding box center [657, 12] width 9 height 9
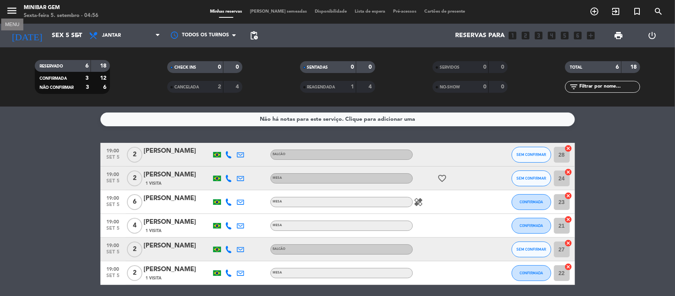
click at [17, 7] on icon "menu" at bounding box center [12, 11] width 12 height 12
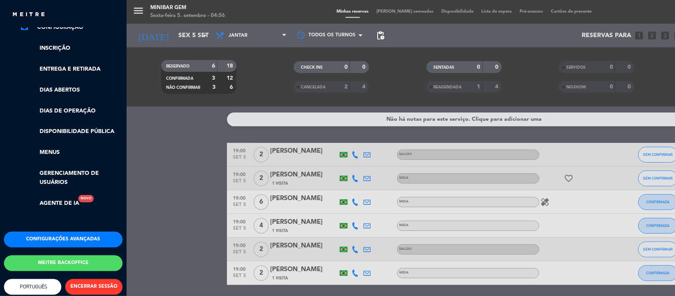
scroll to position [165, 0]
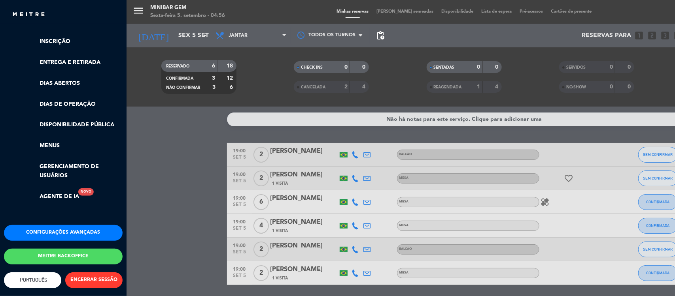
click at [64, 249] on button "Meitre backoffice" at bounding box center [63, 257] width 119 height 16
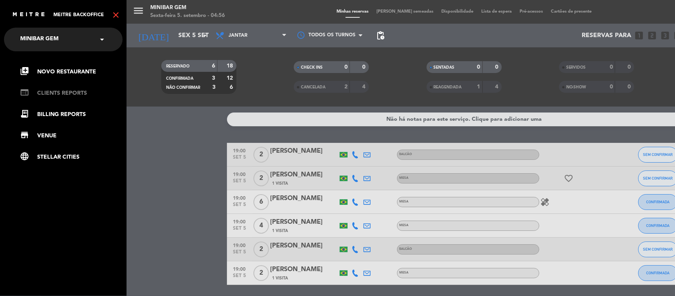
click at [51, 96] on link "web CLIENTS REPORTS" at bounding box center [71, 93] width 103 height 9
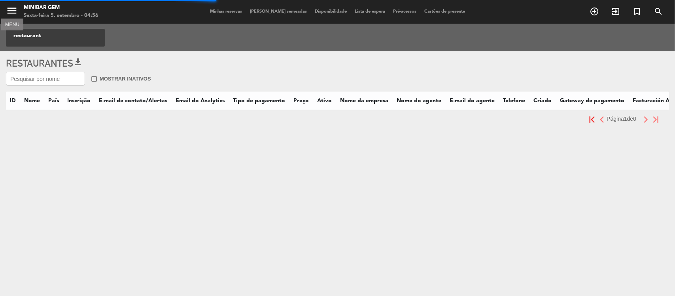
click at [9, 13] on icon "menu" at bounding box center [12, 11] width 12 height 12
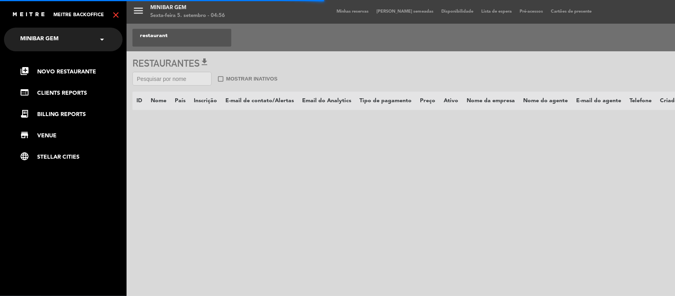
click at [46, 35] on span "MiniBar Gem" at bounding box center [39, 39] width 38 height 17
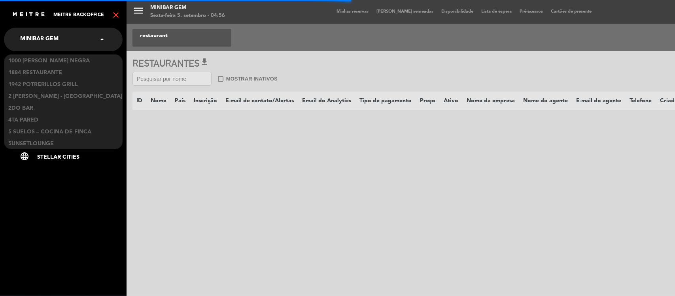
scroll to position [7990, 0]
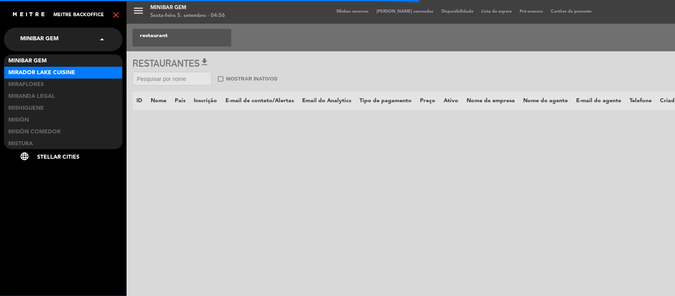
click at [156, 79] on div "menu MiniBar Gem Sexta-feira 5. setembro - 04:56 Minhas reservas Mesas semeadas…" at bounding box center [463, 148] width 675 height 296
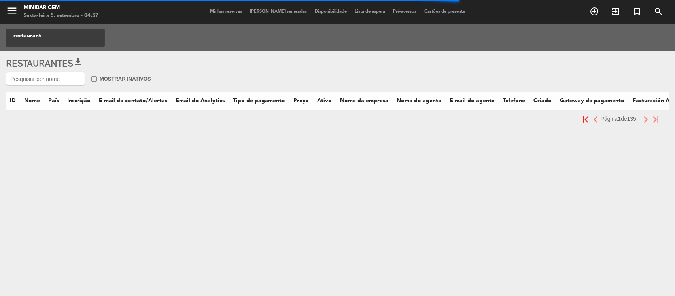
click at [75, 79] on input "text" at bounding box center [45, 79] width 79 height 14
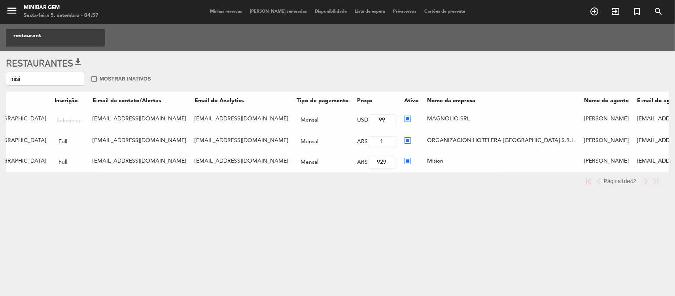
scroll to position [0, 0]
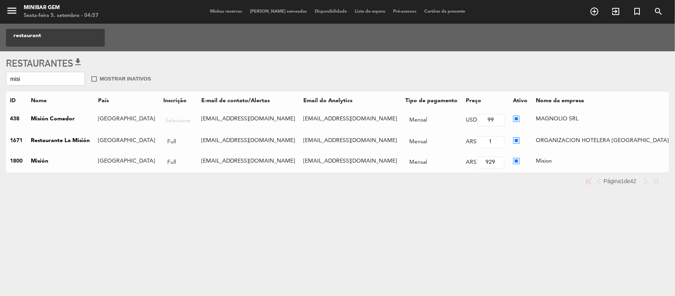
click at [41, 85] on input "misi" at bounding box center [45, 79] width 79 height 14
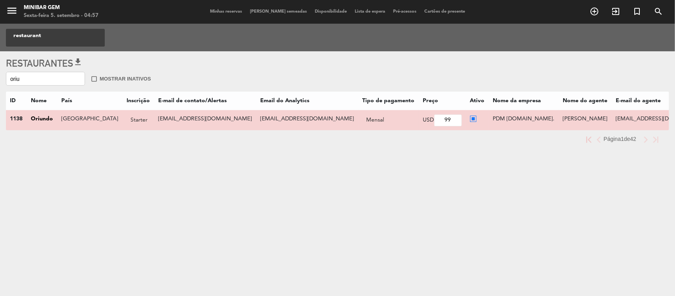
type input "oriu"
drag, startPoint x: 396, startPoint y: 118, endPoint x: 421, endPoint y: 115, distance: 25.4
click at [488, 115] on td "PDM [DOMAIN_NAME]." at bounding box center [523, 120] width 70 height 21
copy td "PDM [DOMAIN_NAME]"
